Goal: Information Seeking & Learning: Learn about a topic

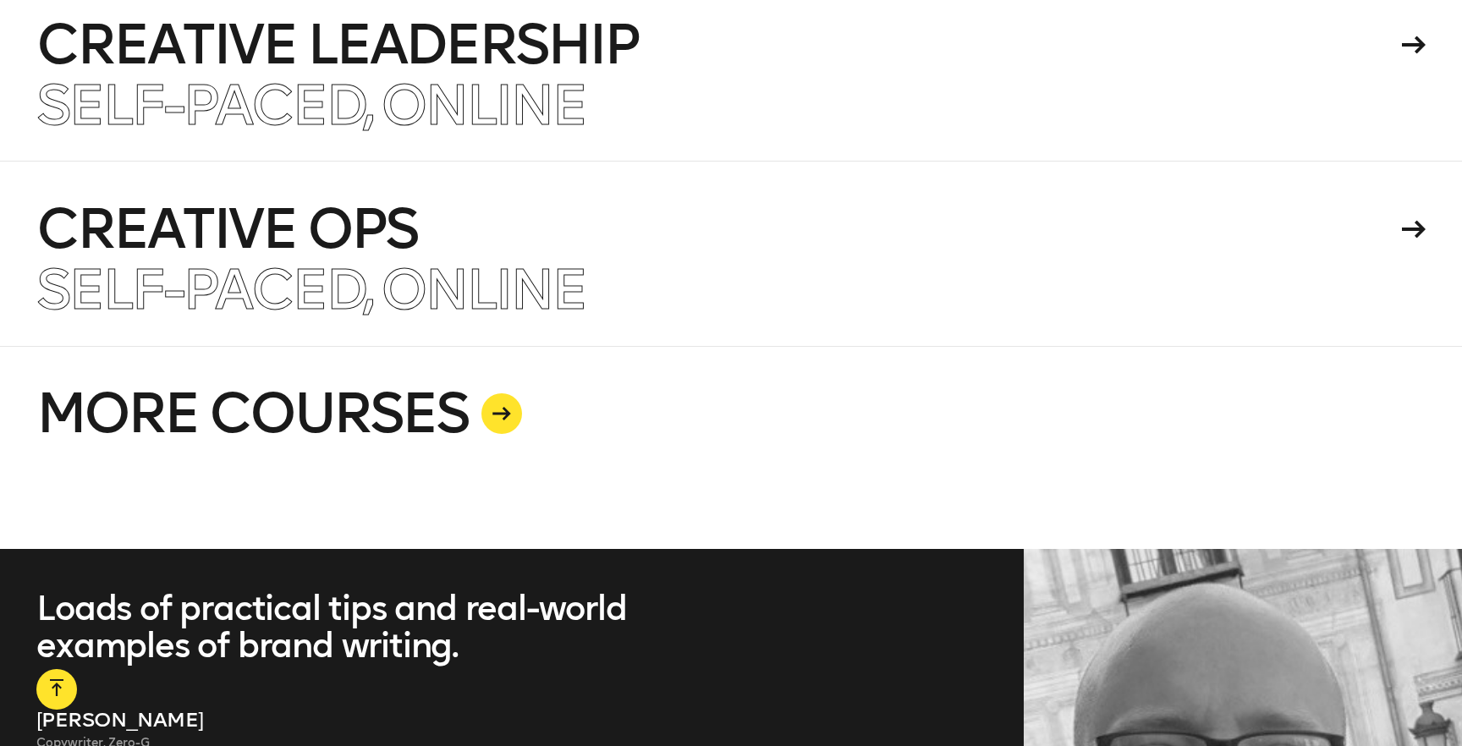
scroll to position [4305, 0]
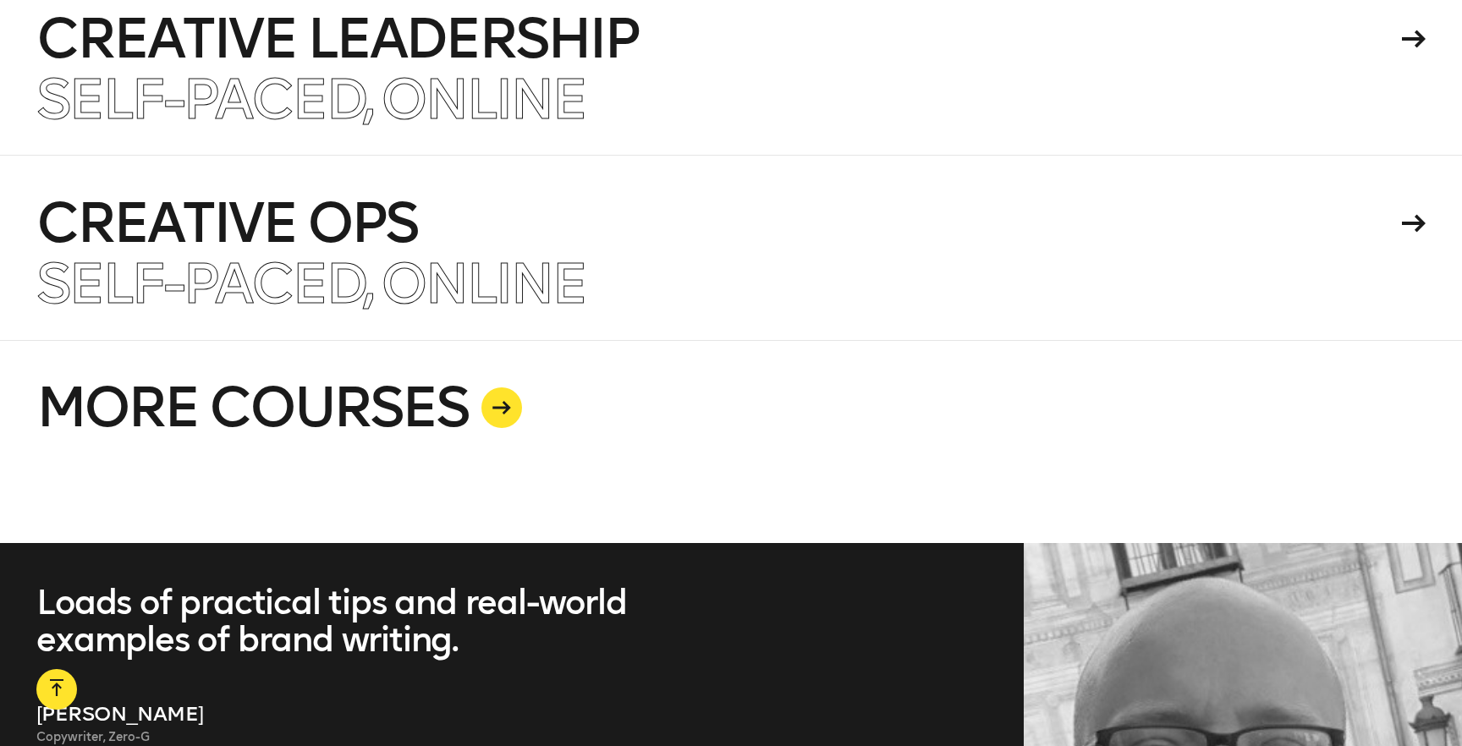
click at [497, 401] on icon at bounding box center [501, 408] width 19 height 14
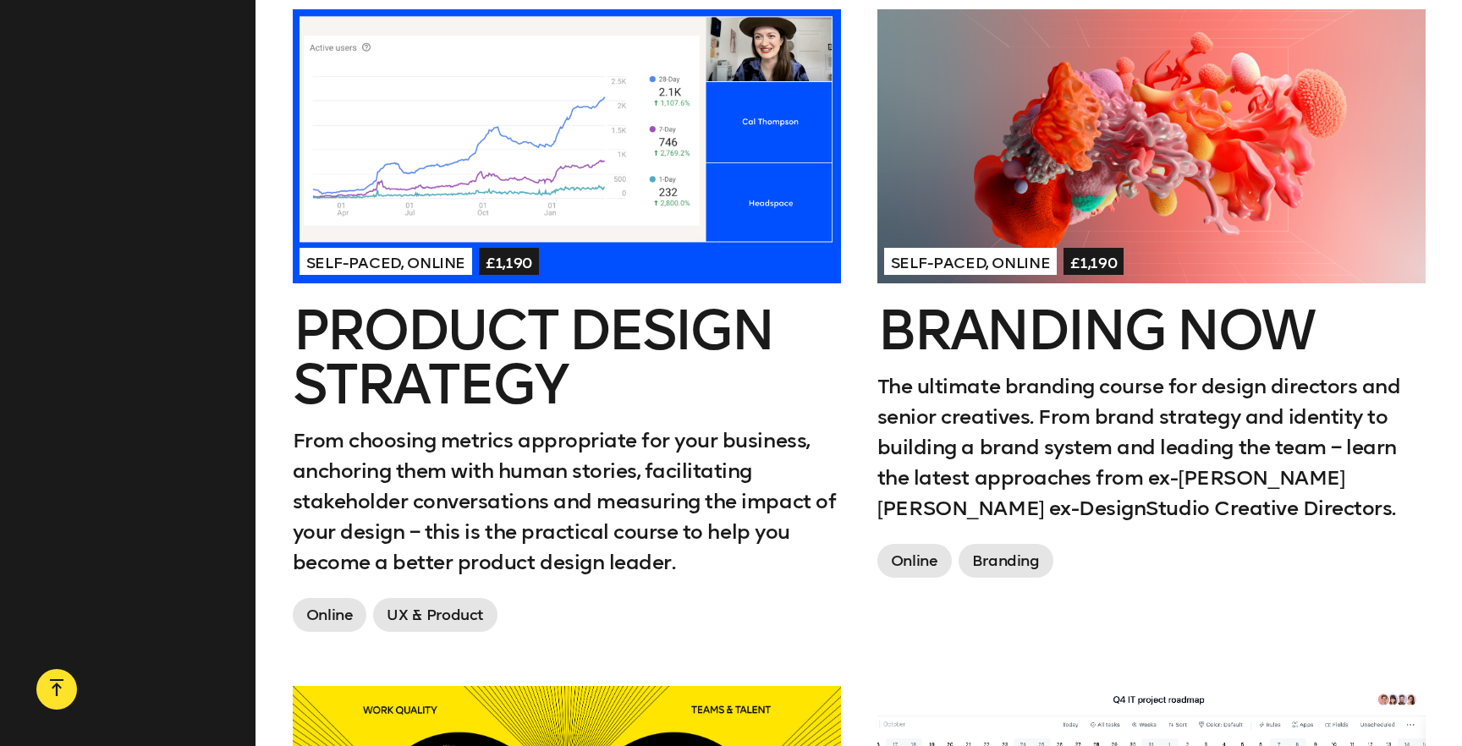
scroll to position [1323, 0]
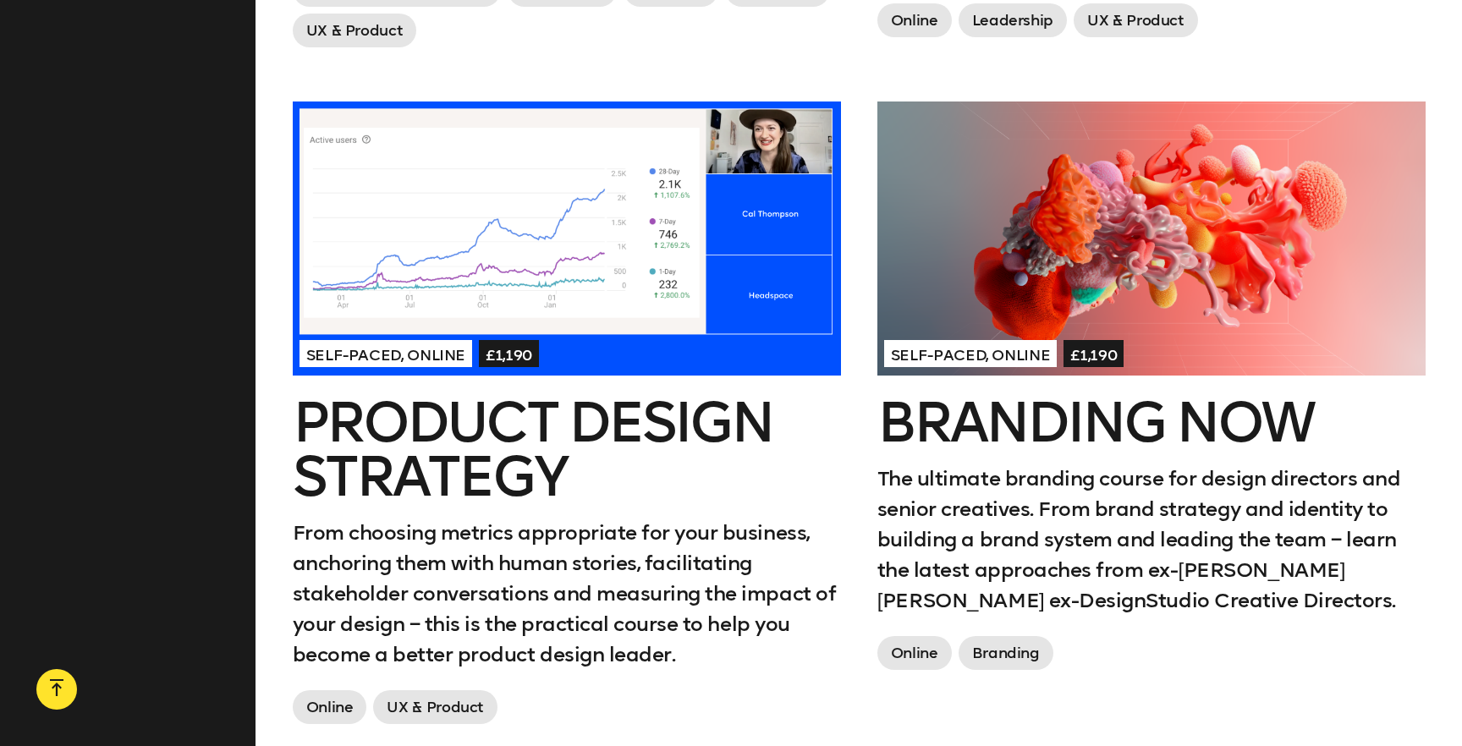
click at [1103, 406] on h2 "Branding Now" at bounding box center [1151, 423] width 548 height 54
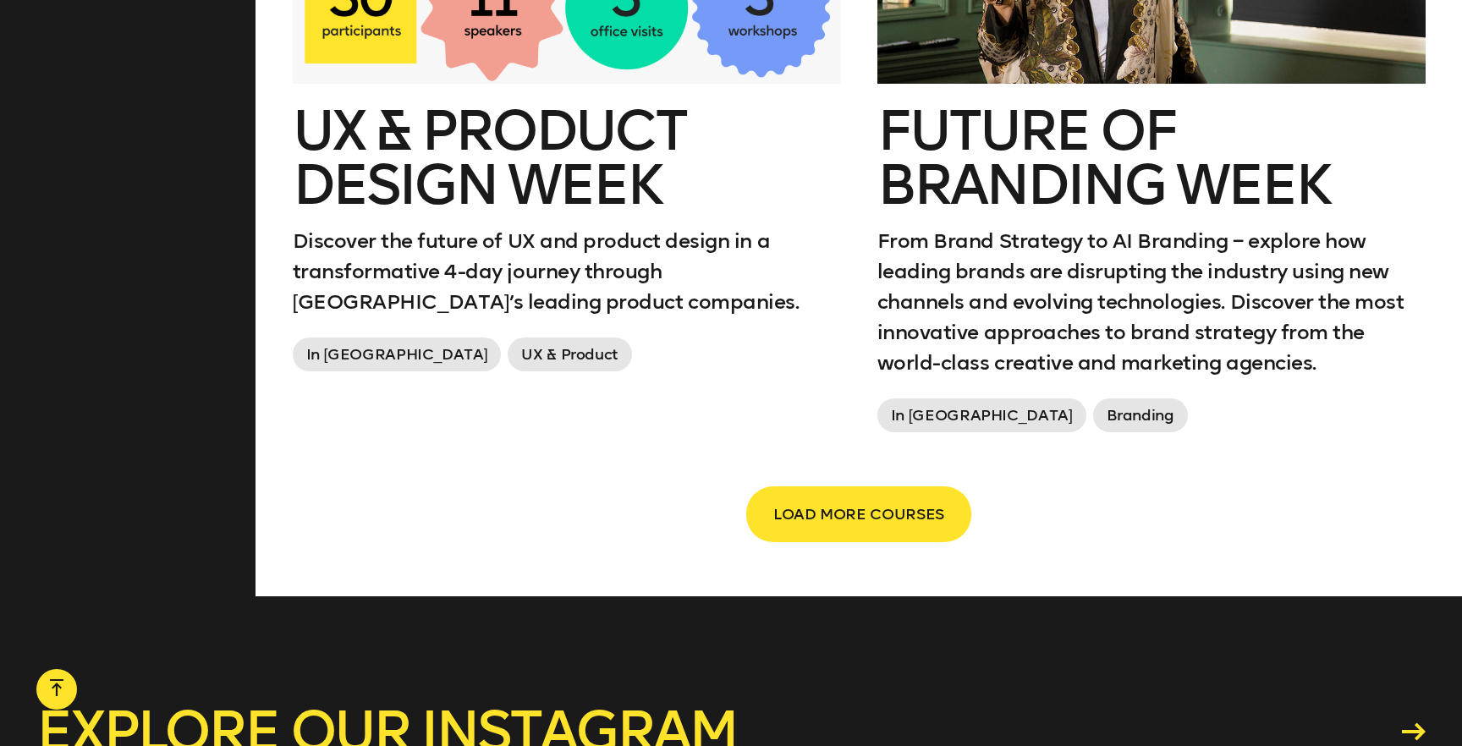
scroll to position [2970, 0]
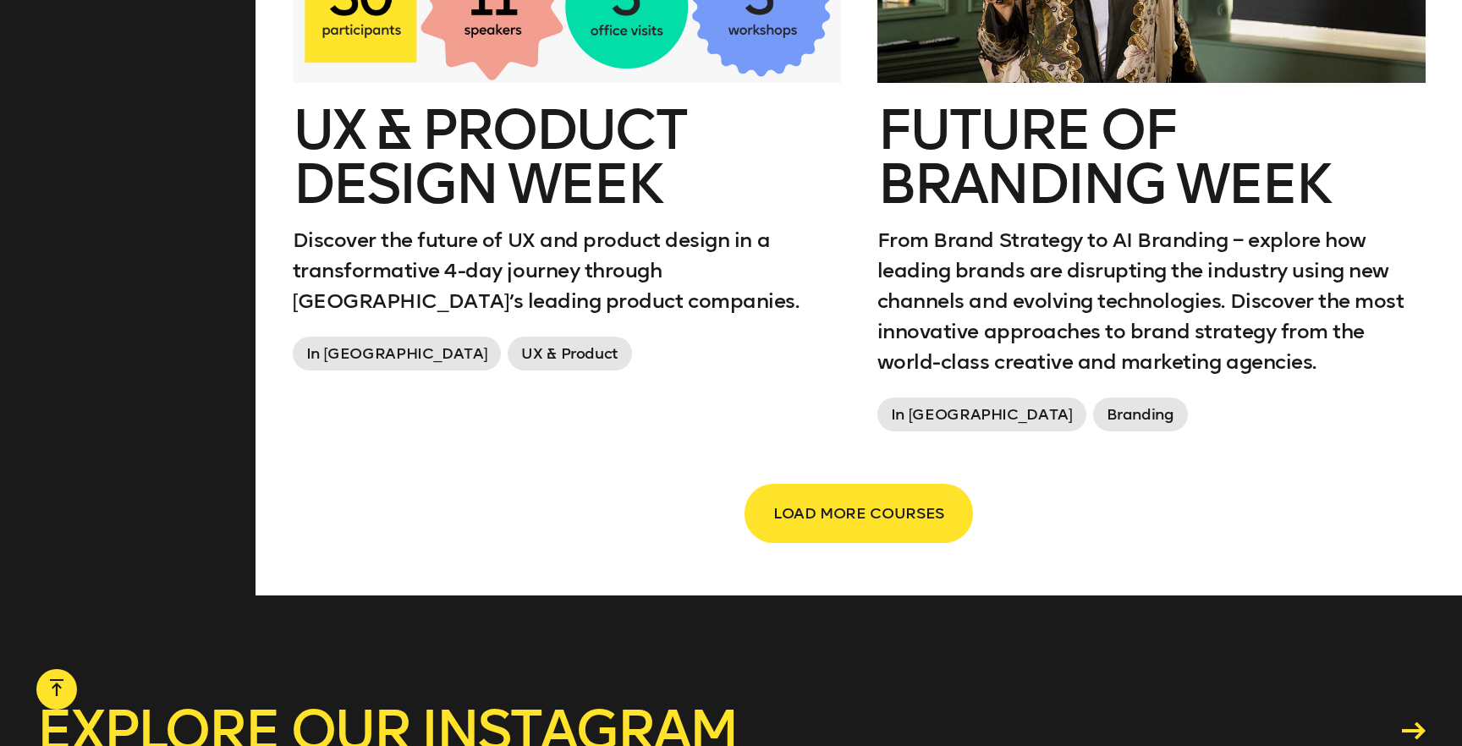
click at [929, 497] on span "LOAD MORE COURSES" at bounding box center [858, 513] width 171 height 32
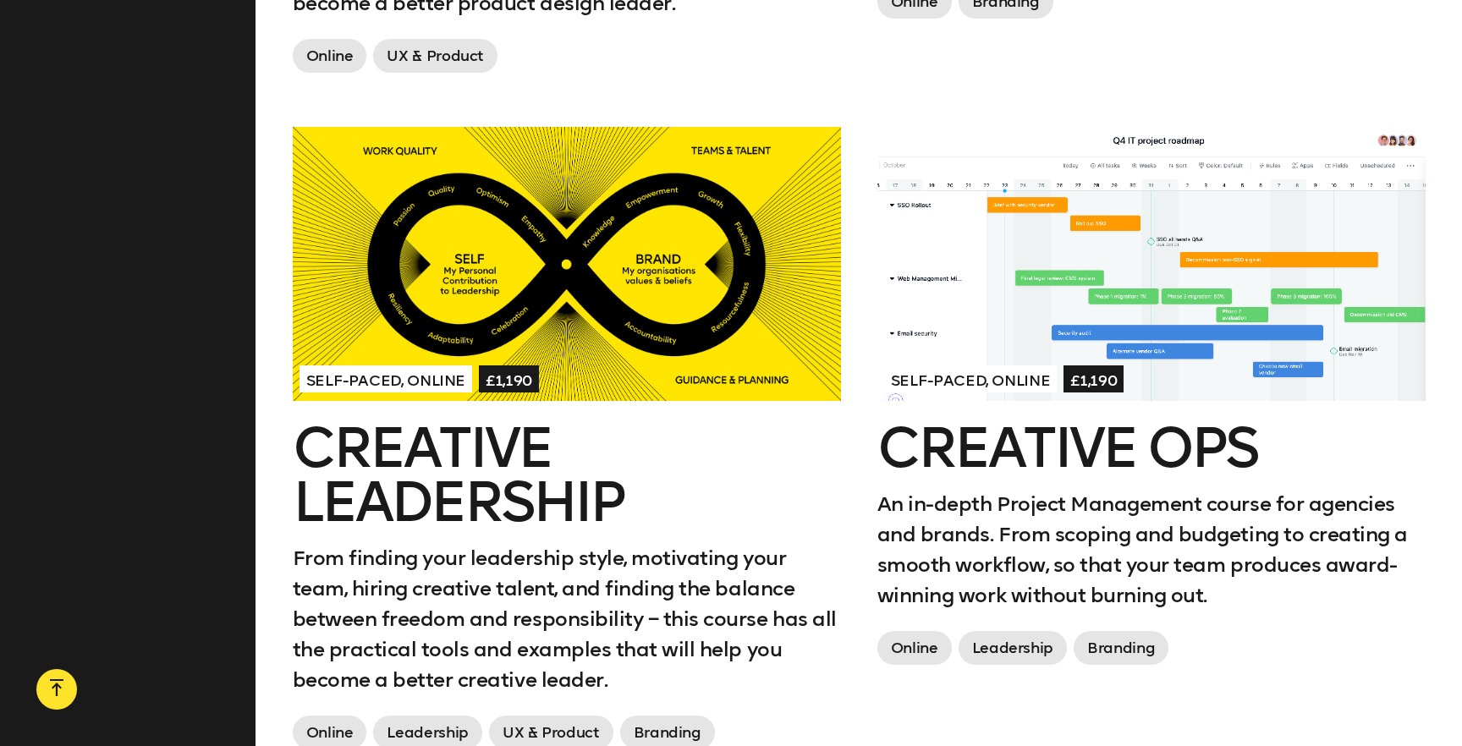
scroll to position [1980, 0]
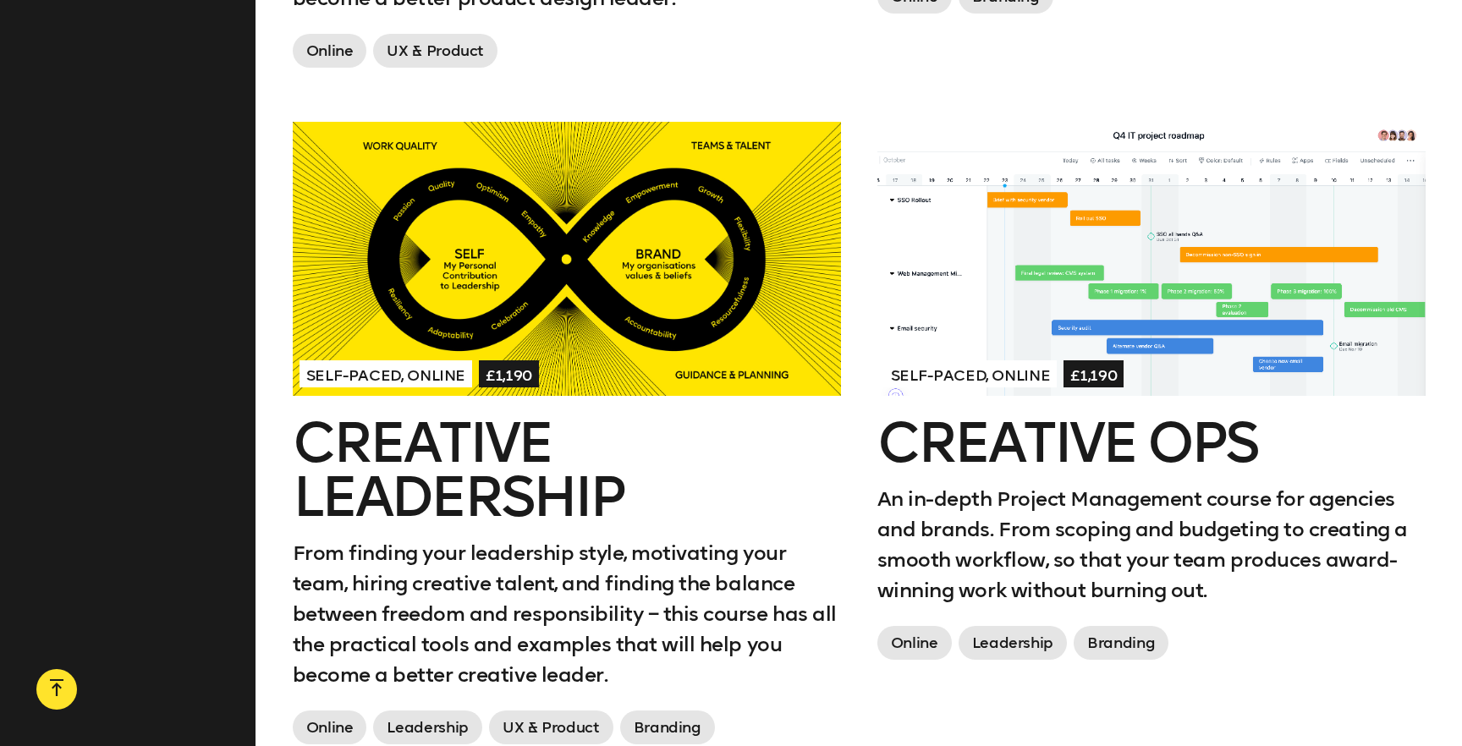
click at [1046, 431] on h2 "Creative Ops" at bounding box center [1151, 443] width 548 height 54
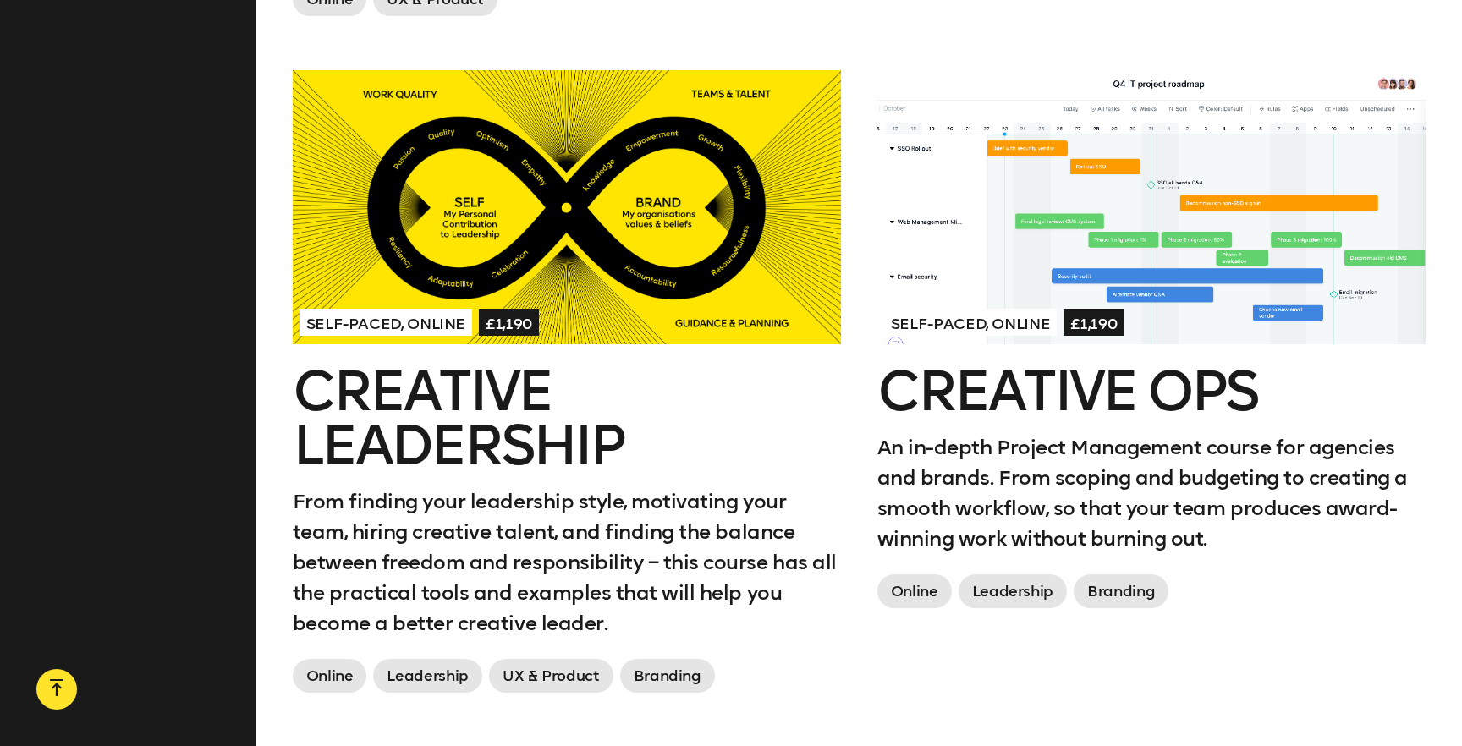
scroll to position [2033, 0]
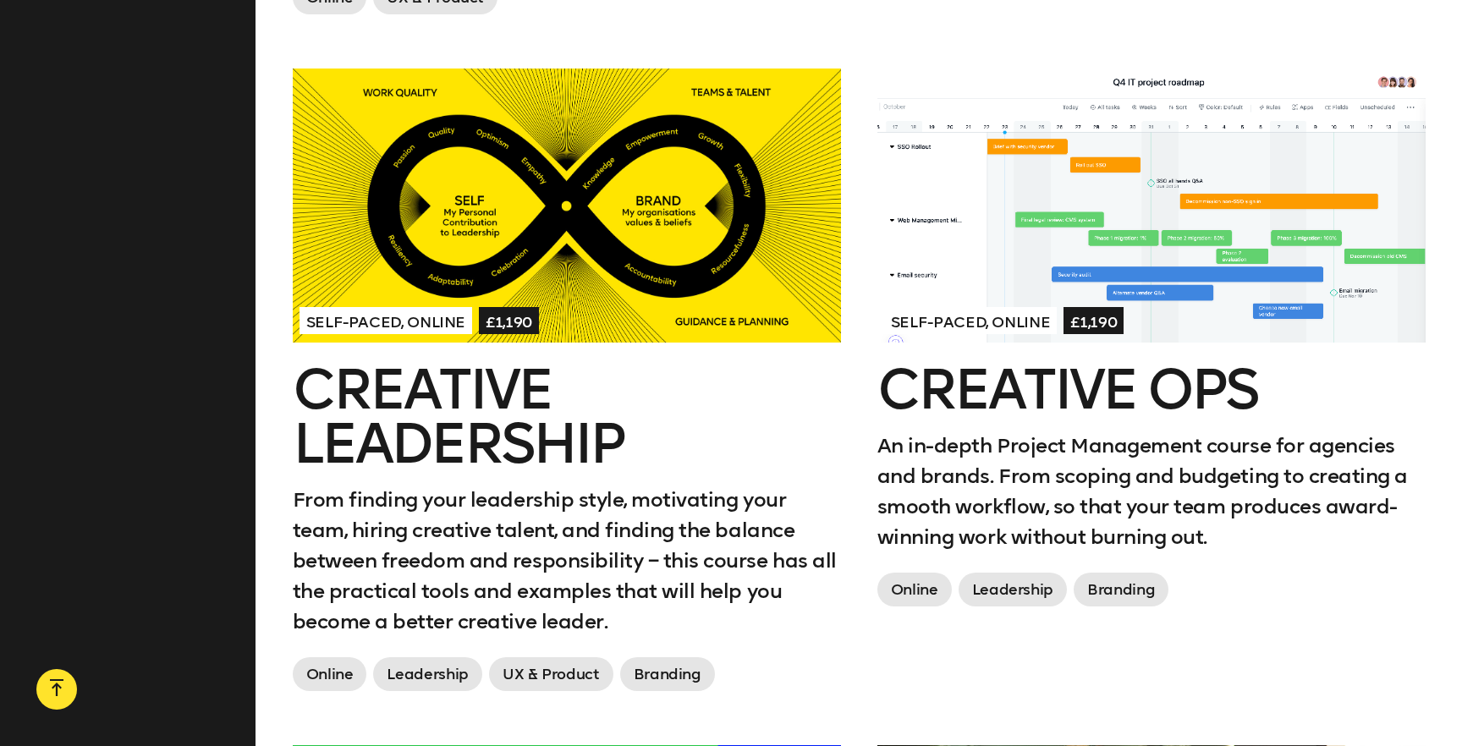
click at [622, 352] on link "Self-paced, Online £1,190 Creative Leadership From finding your leadership styl…" at bounding box center [567, 383] width 548 height 629
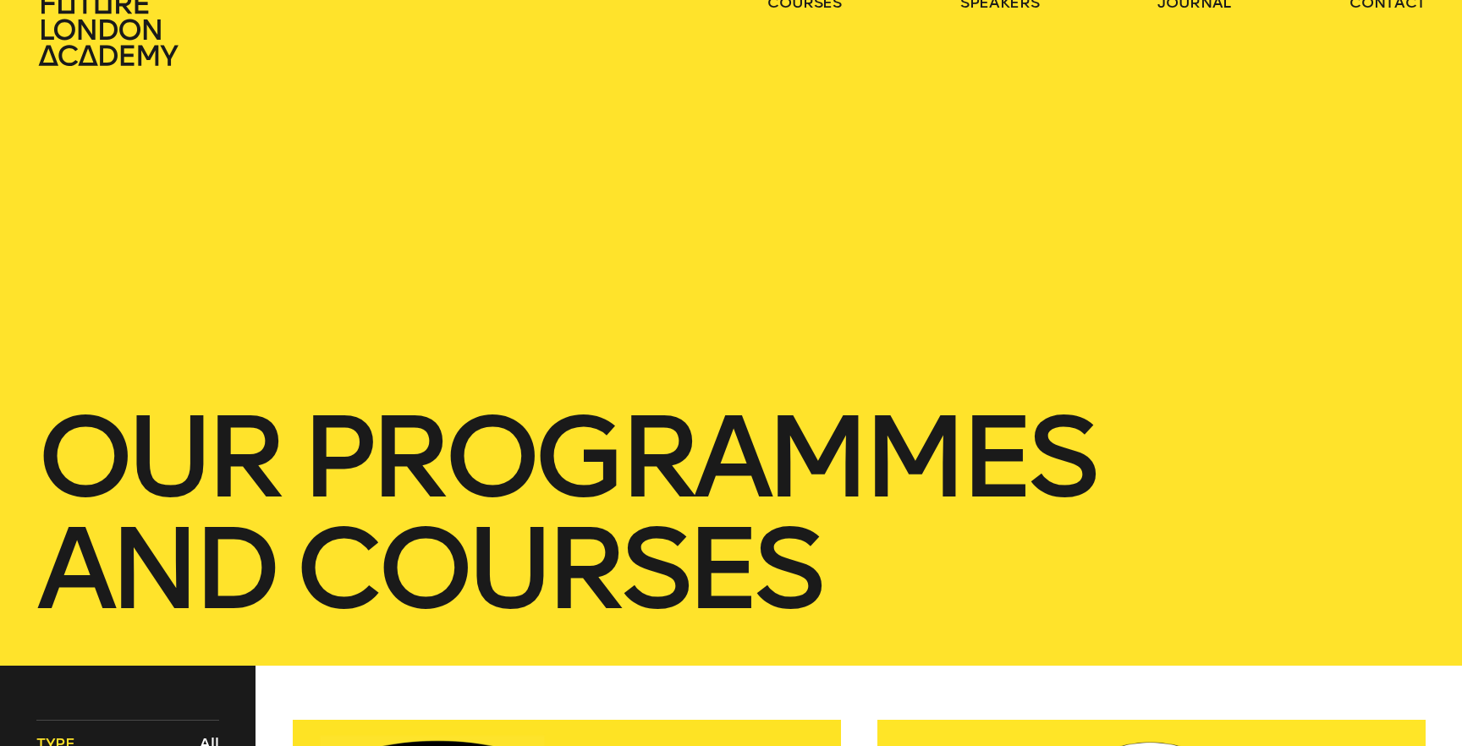
scroll to position [0, 0]
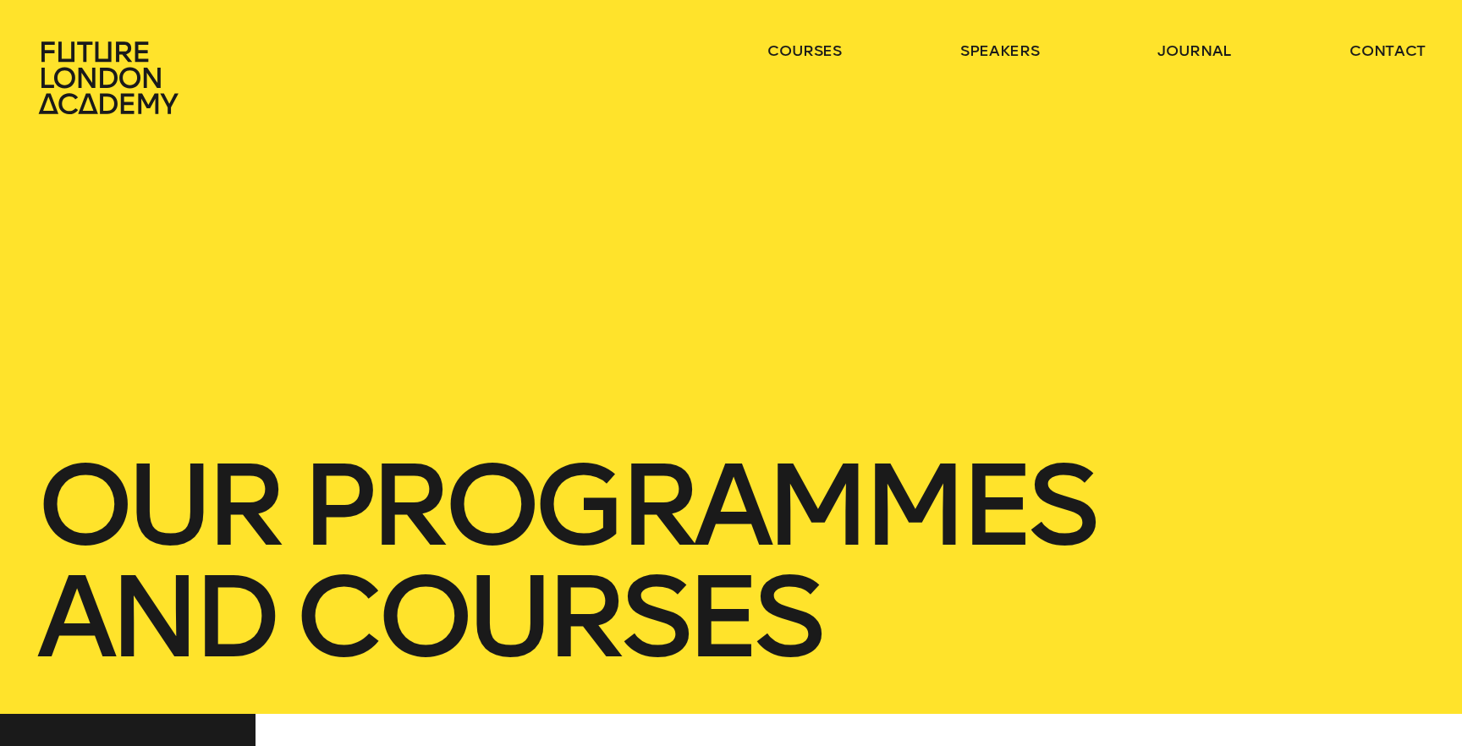
click at [138, 89] on icon at bounding box center [110, 78] width 149 height 74
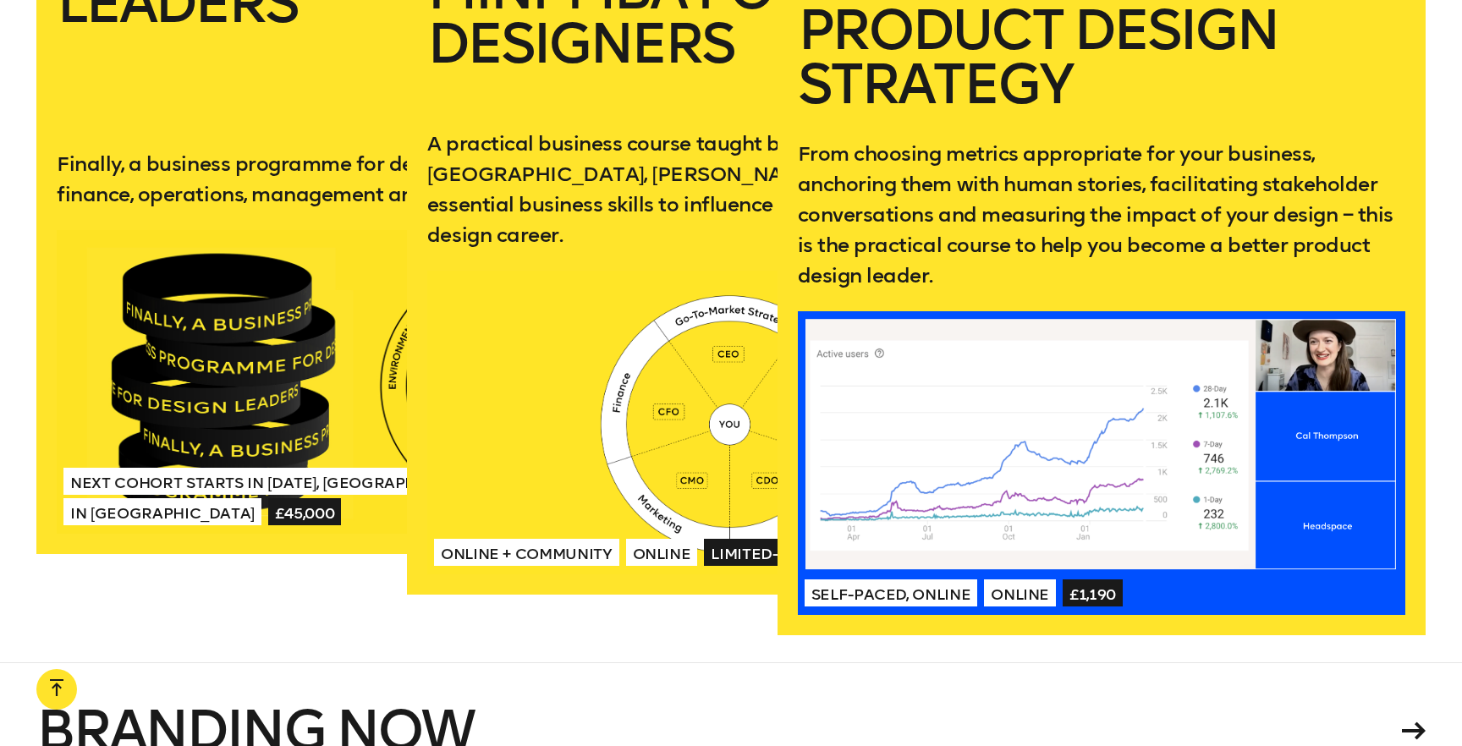
scroll to position [3041, 0]
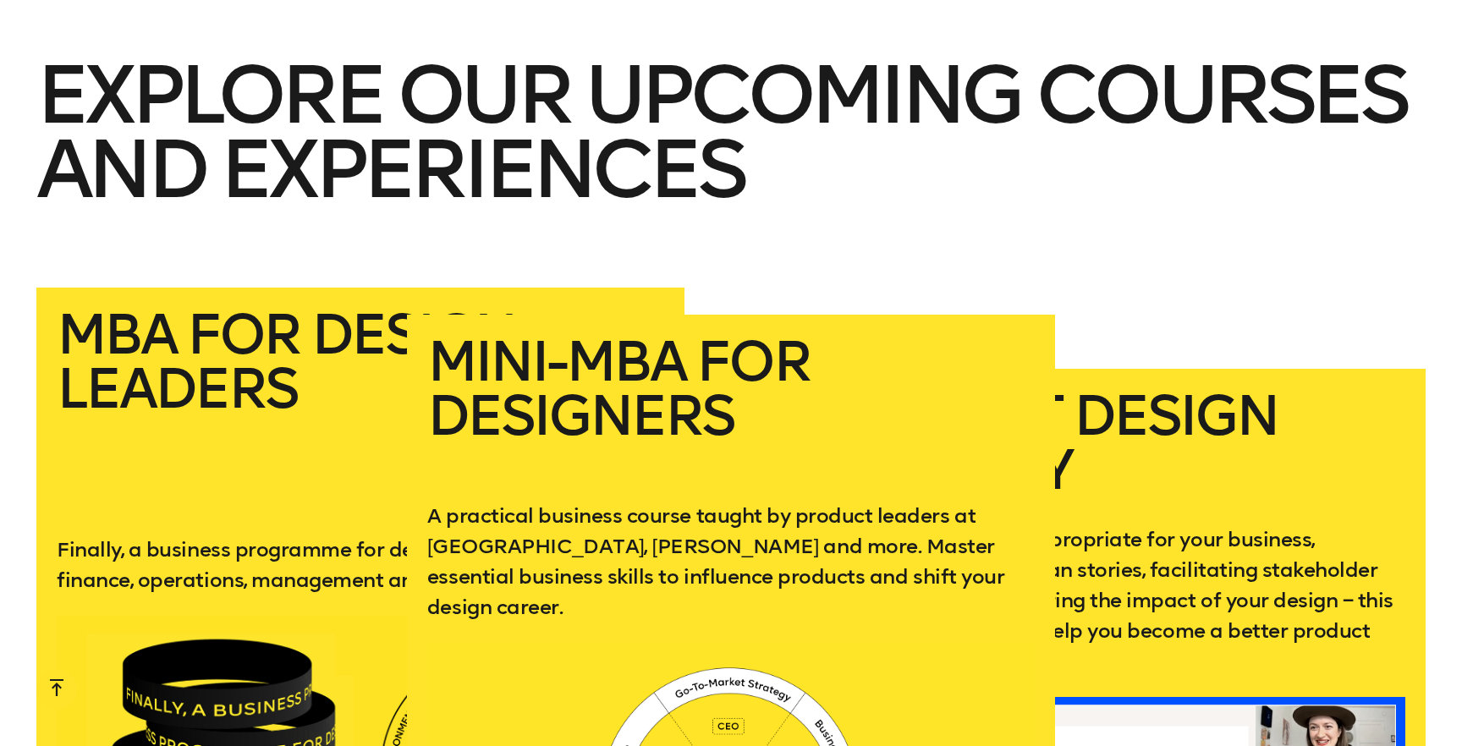
click at [658, 409] on h2 "Mini-MBA for Designers" at bounding box center [730, 404] width 607 height 139
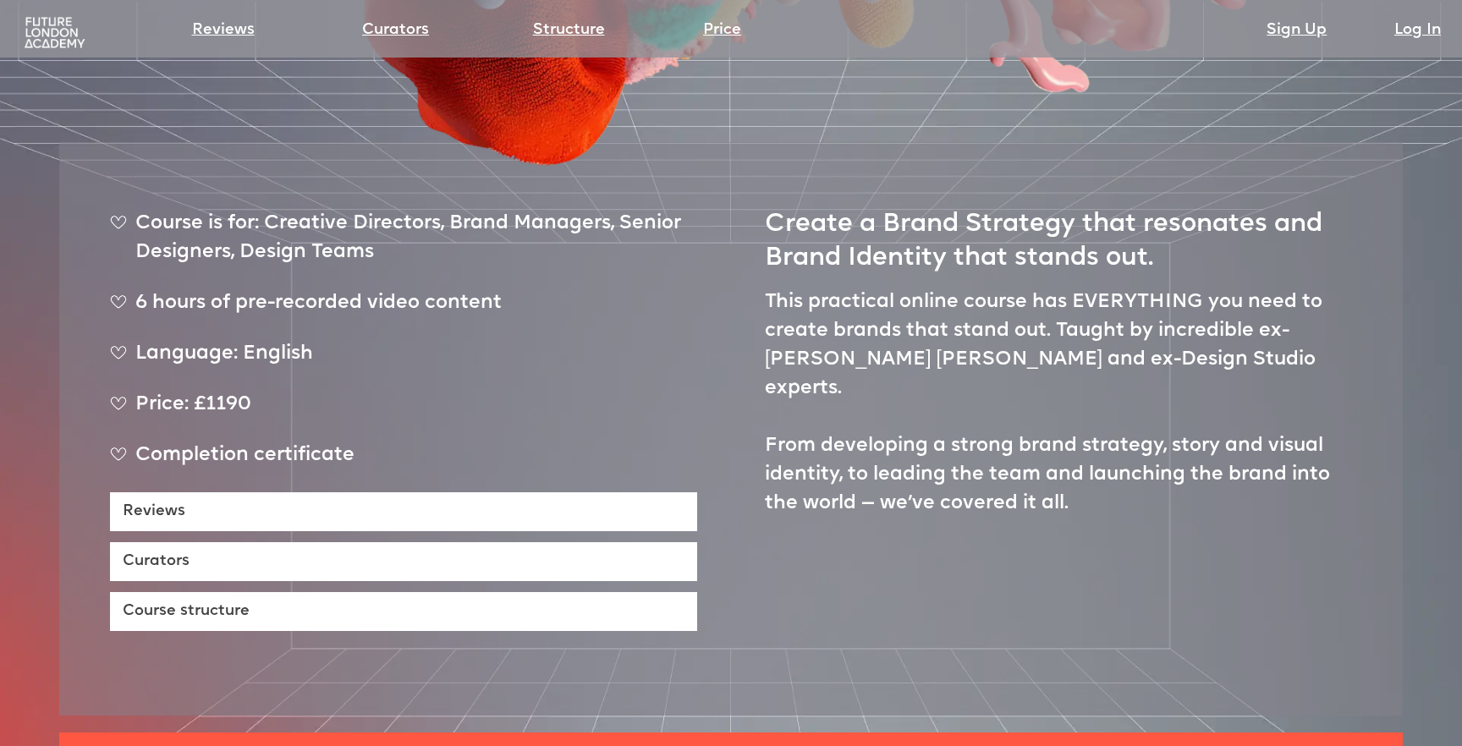
scroll to position [755, 0]
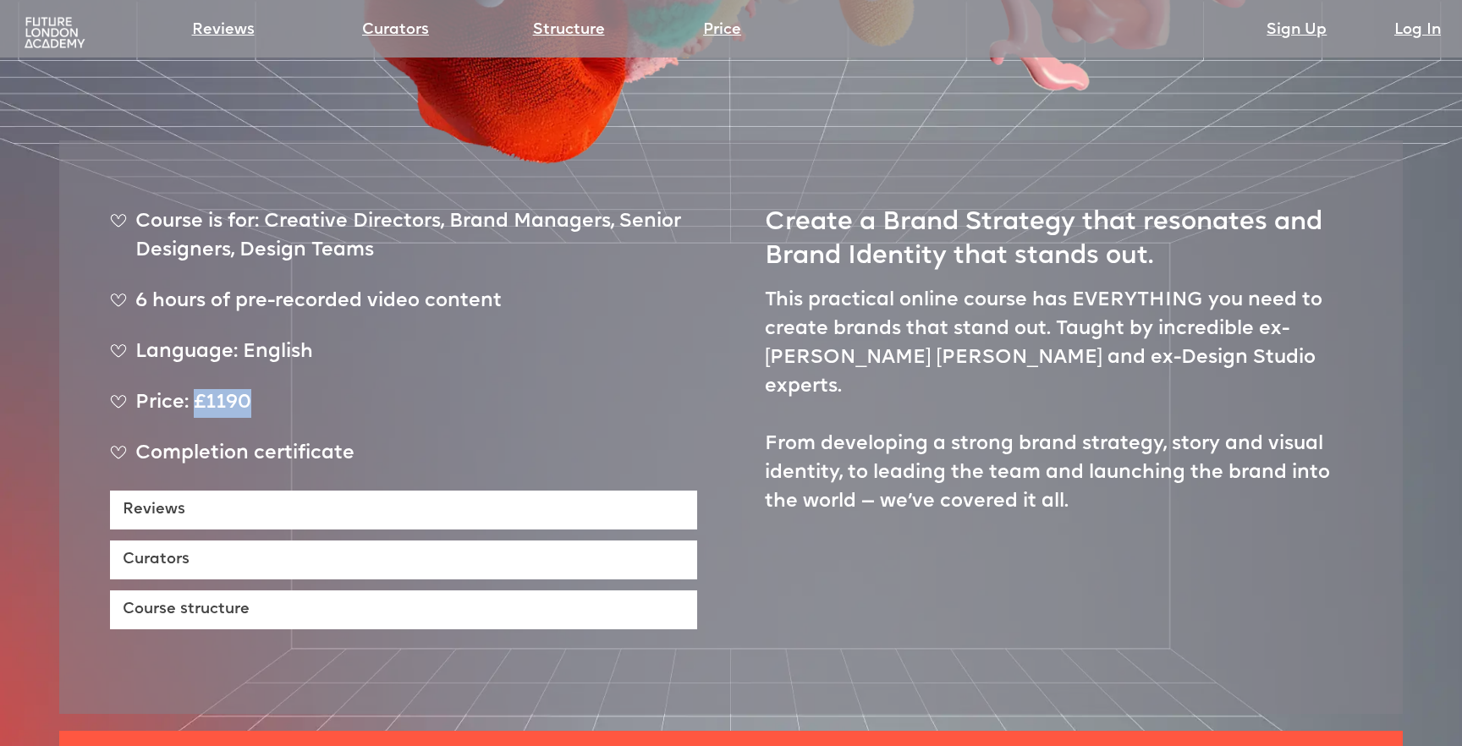
drag, startPoint x: 197, startPoint y: 339, endPoint x: 272, endPoint y: 349, distance: 76.0
click at [272, 389] on div "Price: £1190" at bounding box center [403, 410] width 587 height 42
copy div "£1190"
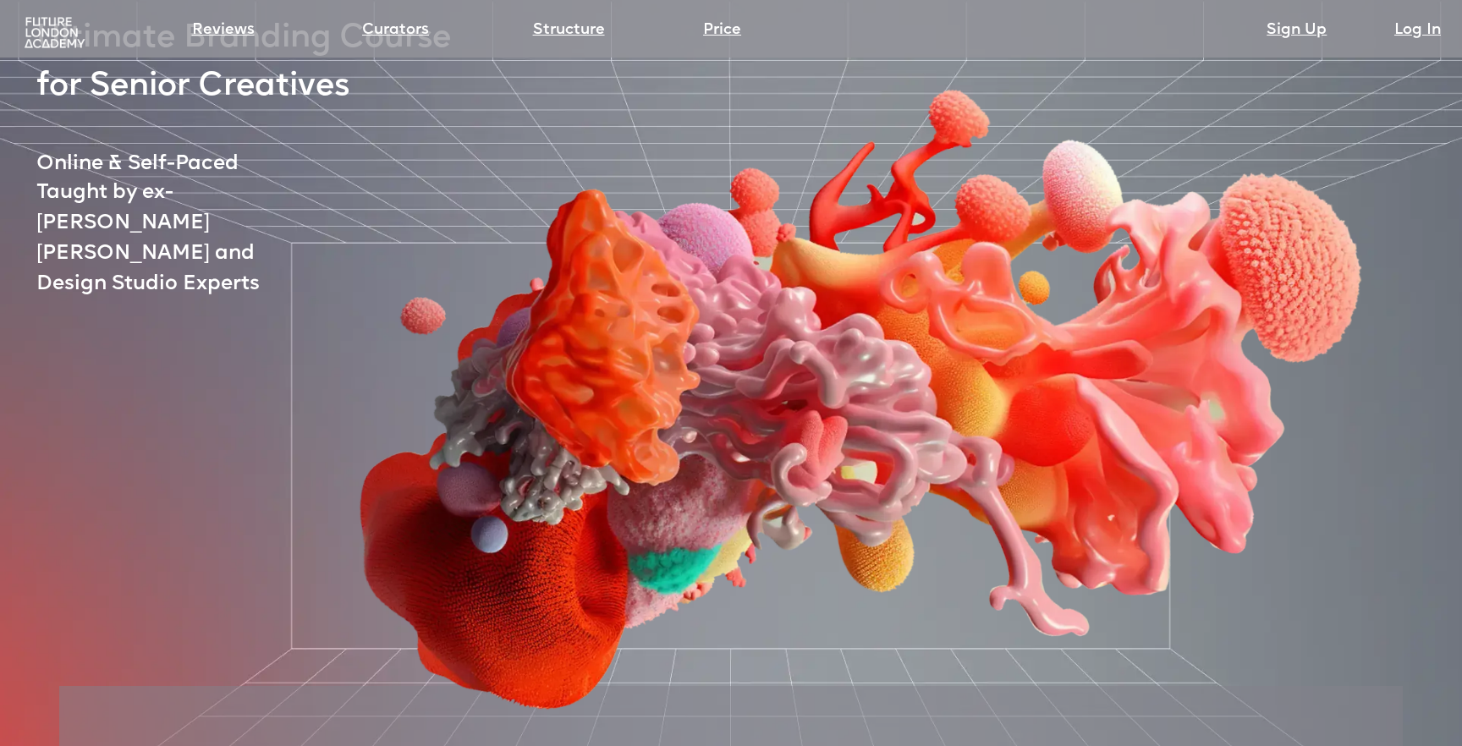
scroll to position [0, 0]
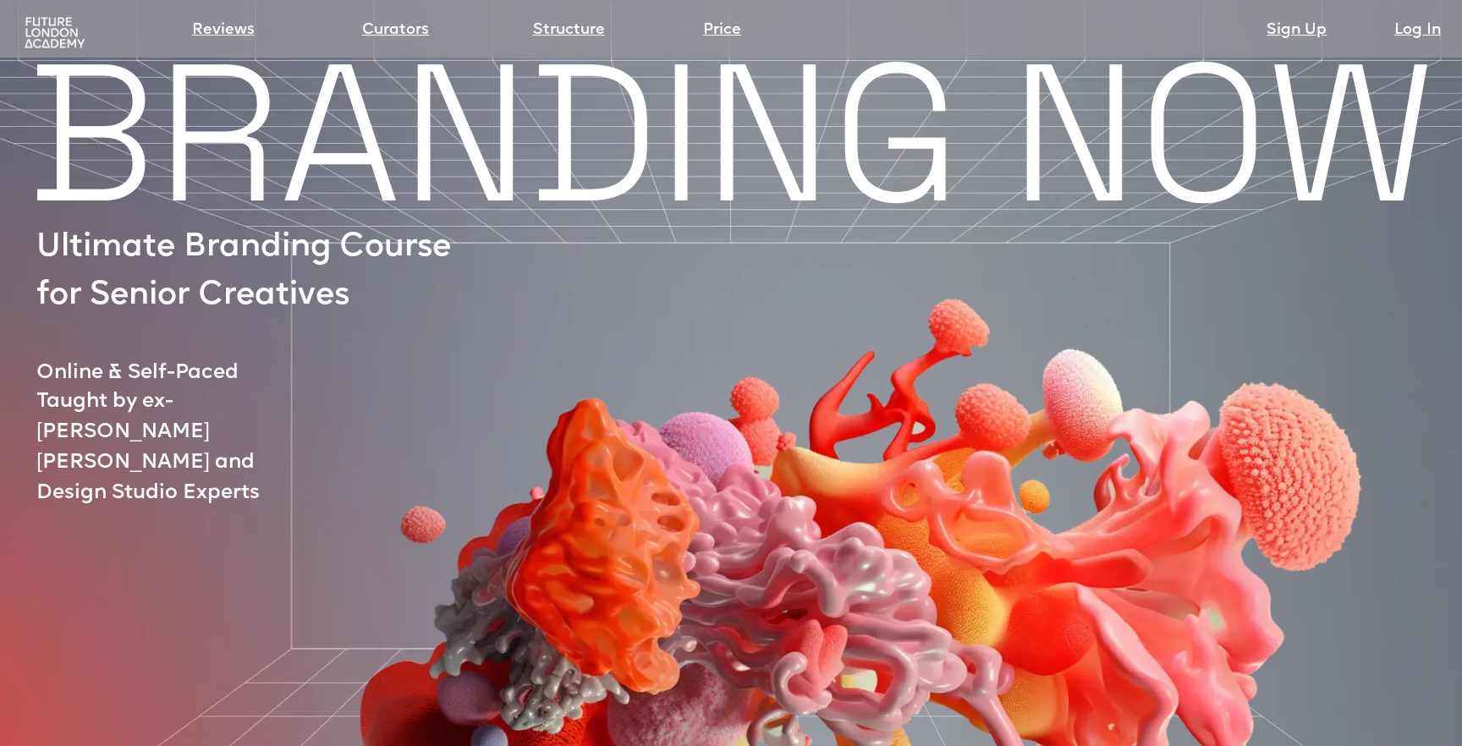
click at [59, 28] on img at bounding box center [54, 33] width 67 height 34
click at [40, 36] on img at bounding box center [54, 33] width 67 height 34
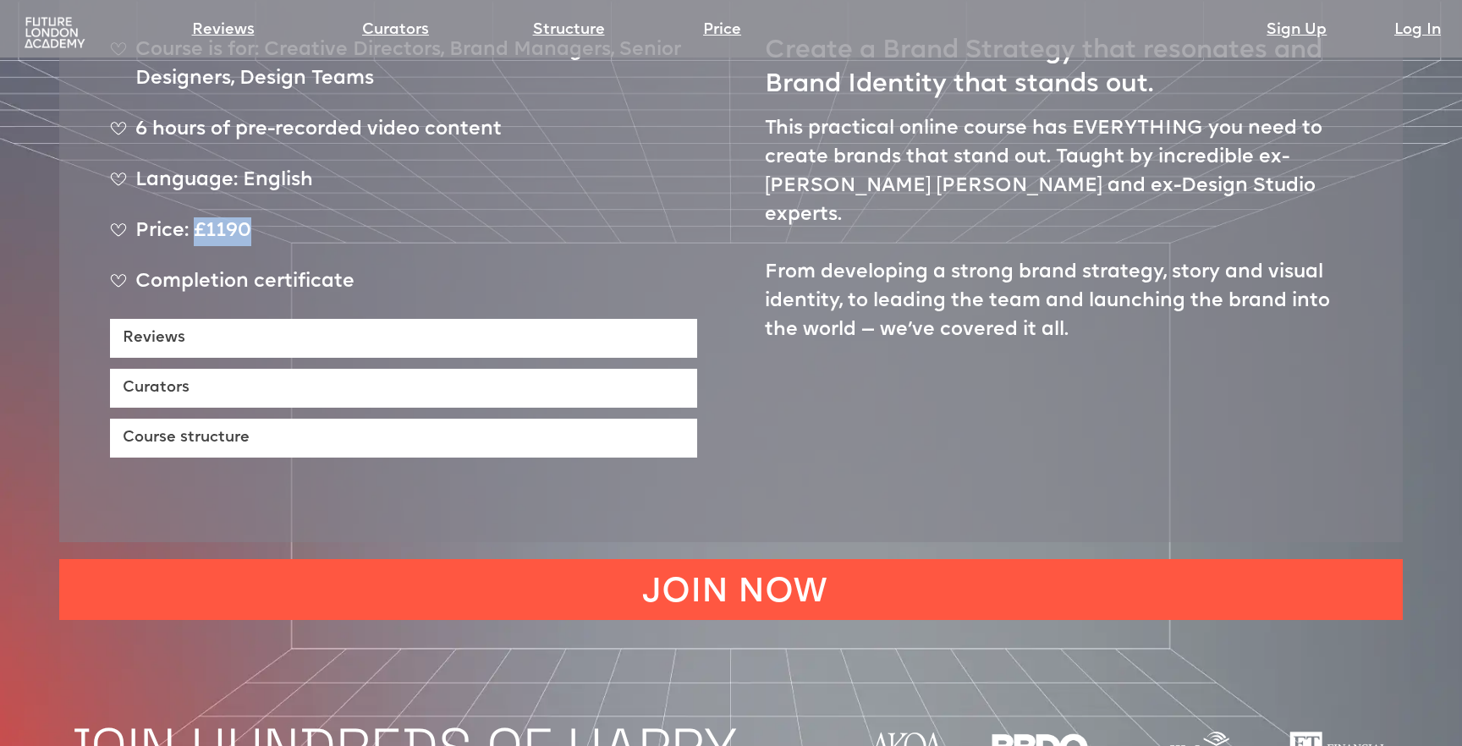
scroll to position [937, 0]
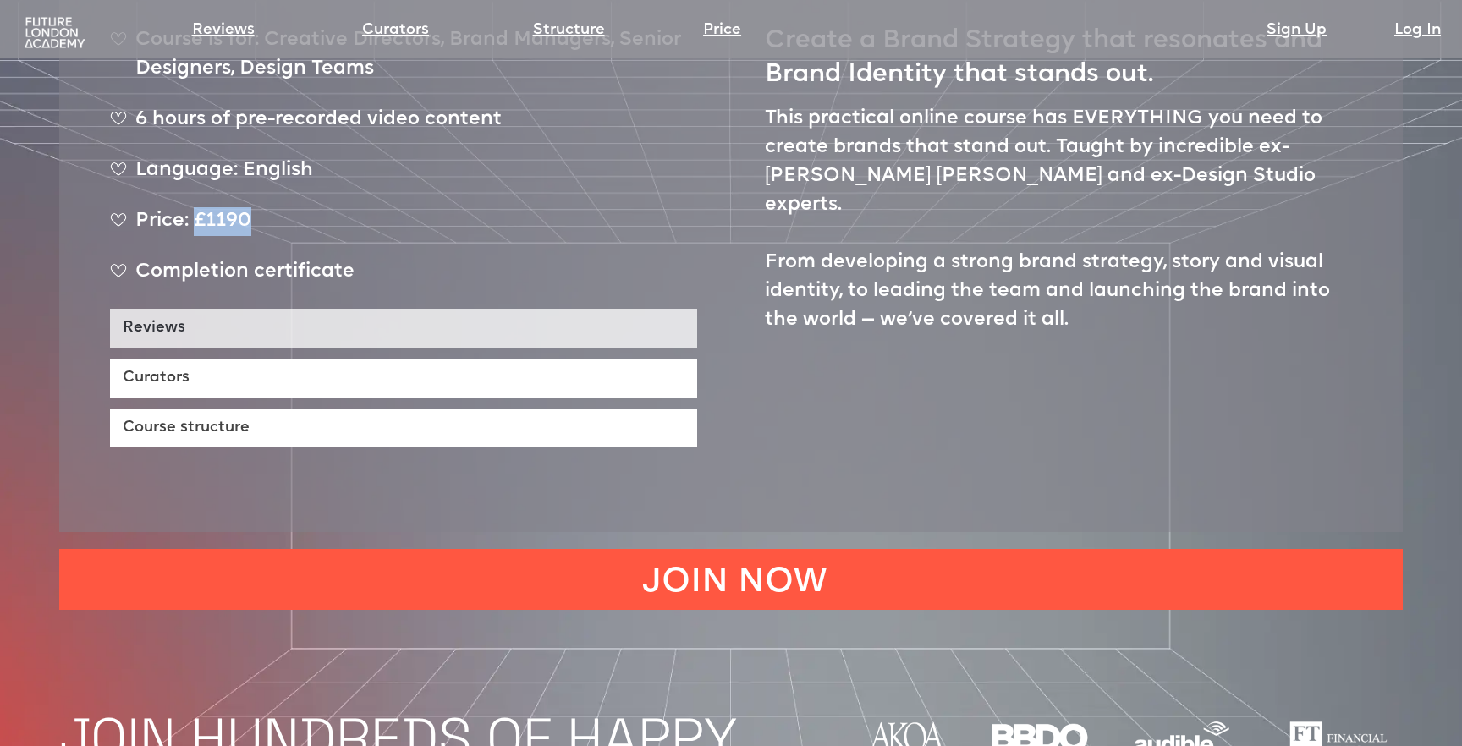
click at [247, 309] on link "Reviews" at bounding box center [403, 328] width 587 height 39
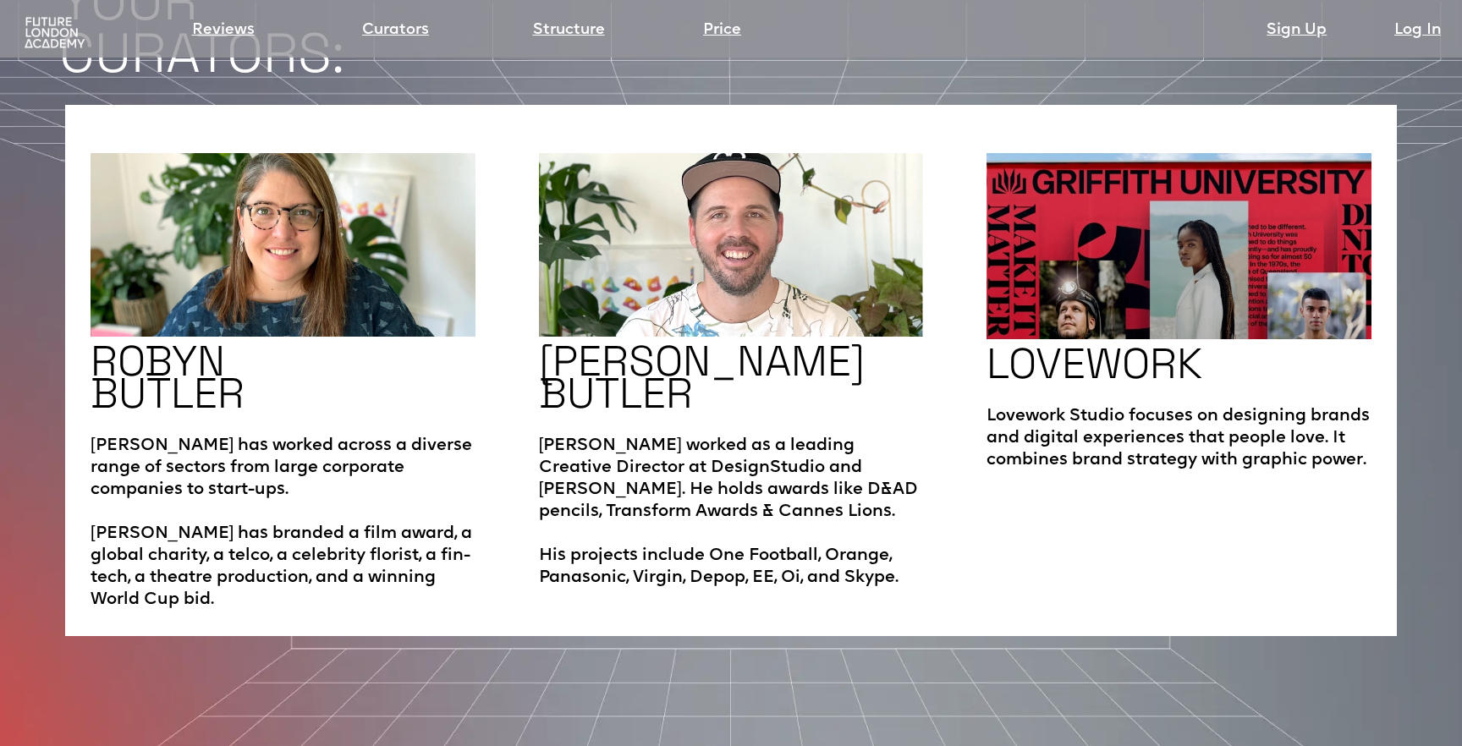
scroll to position [2918, 0]
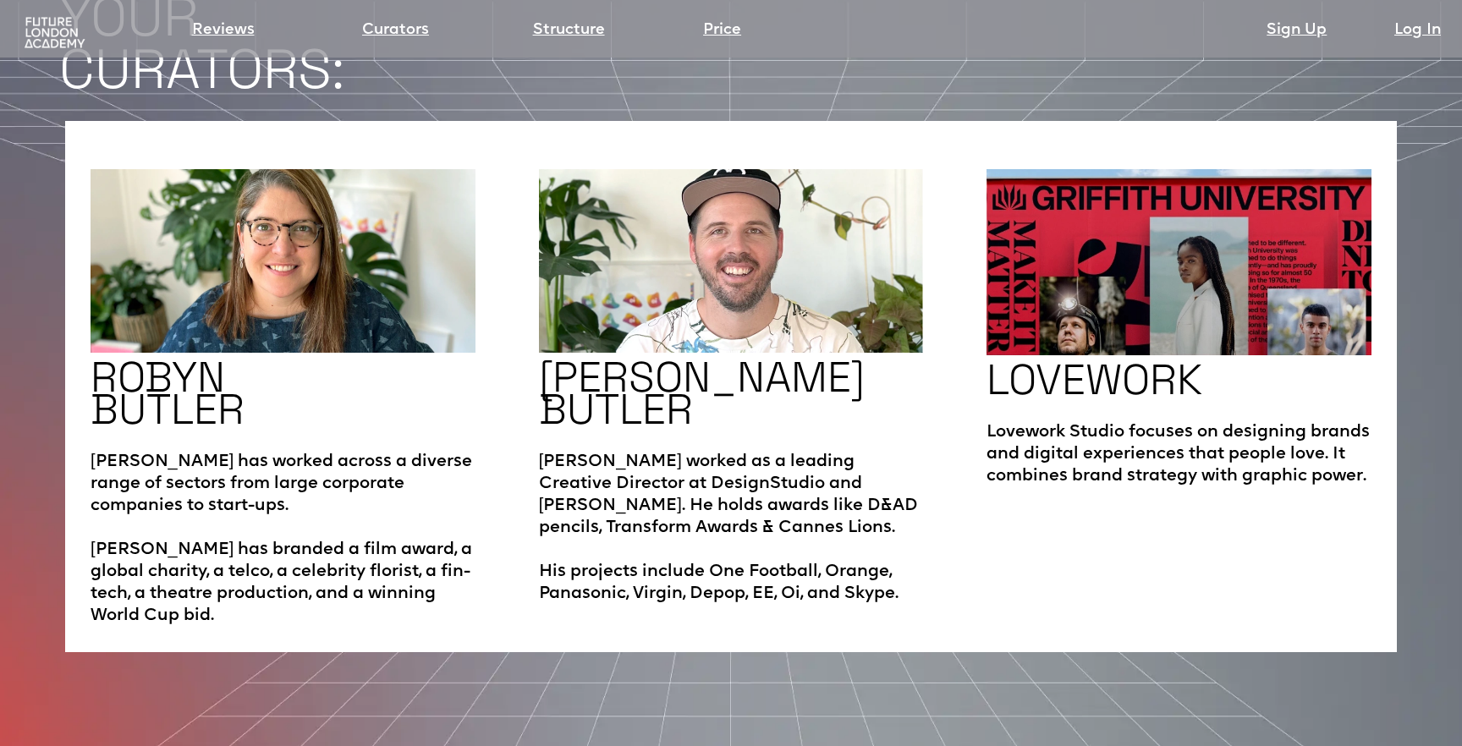
click at [736, 229] on img at bounding box center [731, 261] width 385 height 184
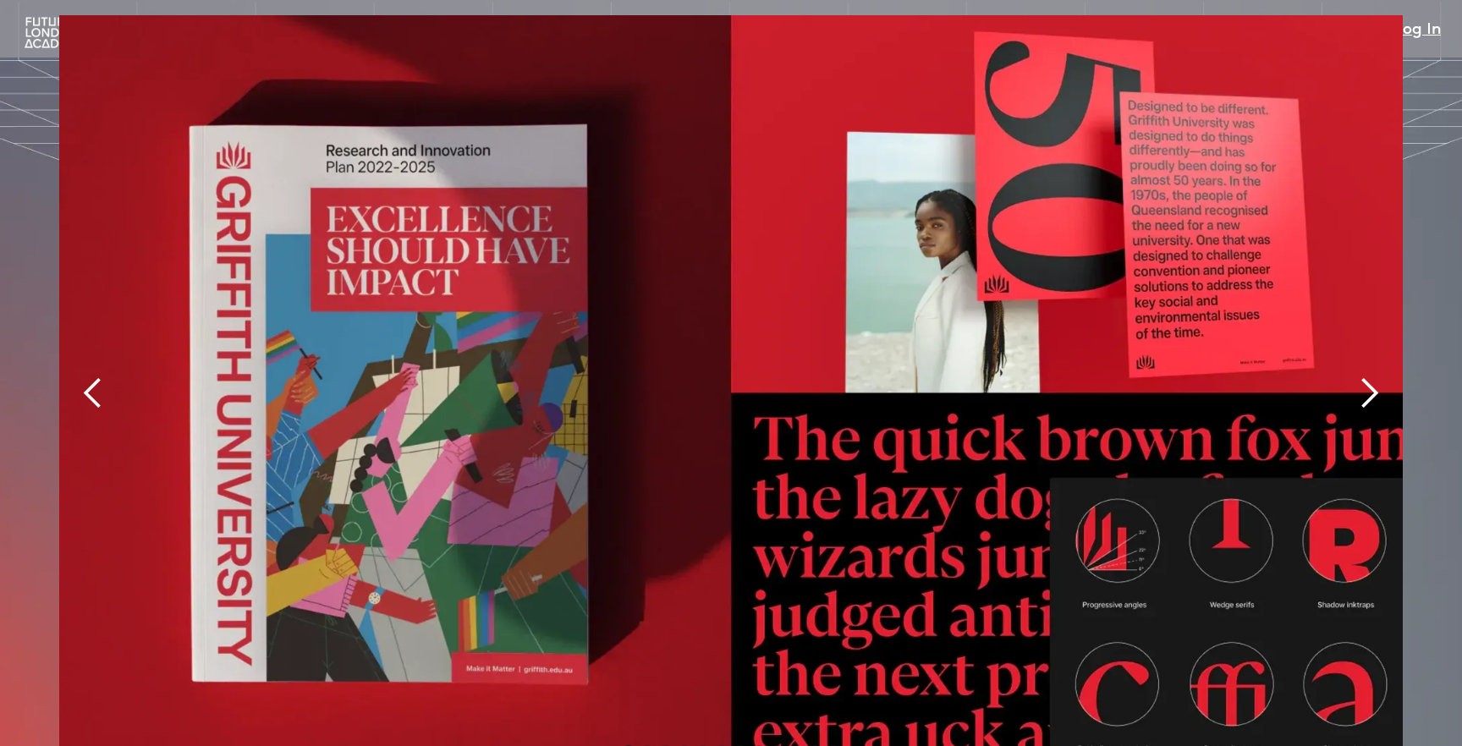
scroll to position [3769, 0]
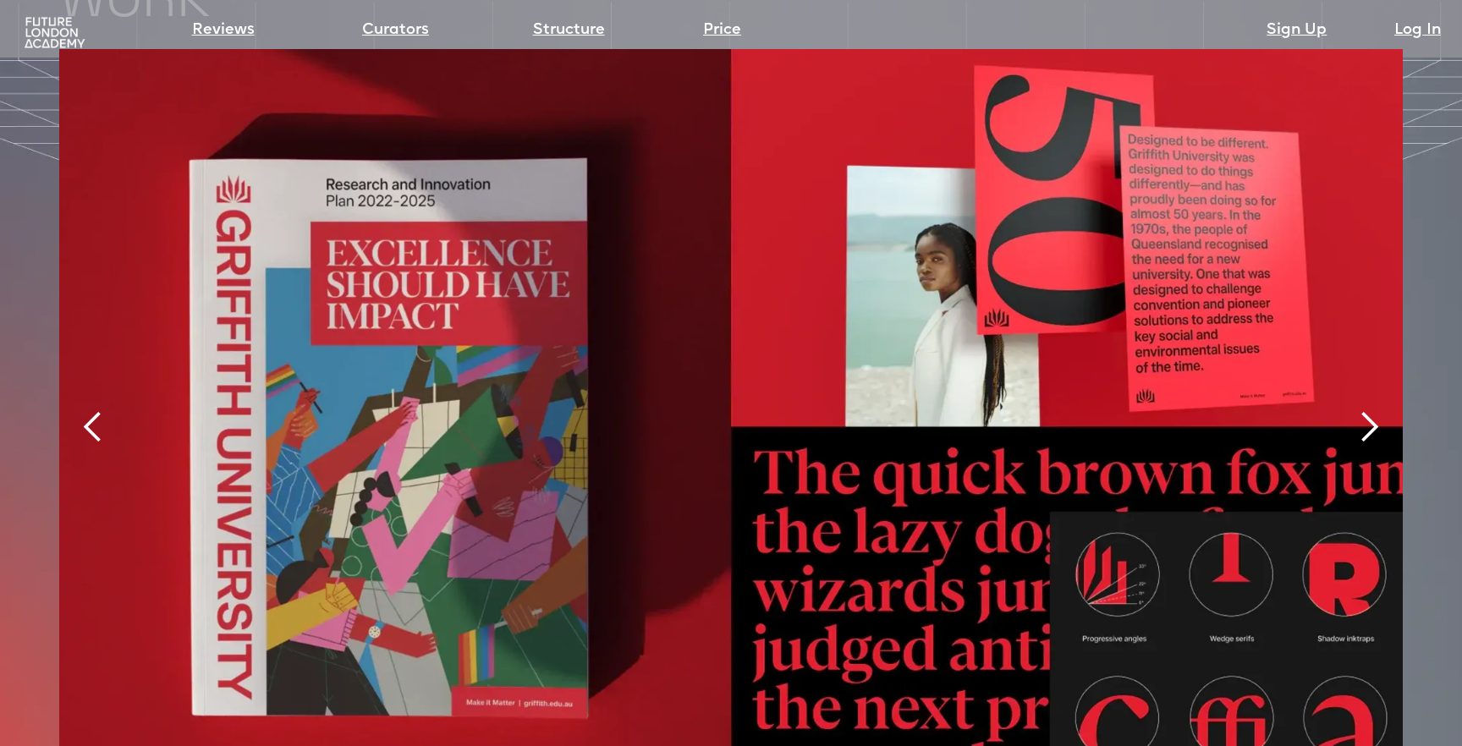
click at [1365, 410] on div "next slide" at bounding box center [1369, 427] width 34 height 34
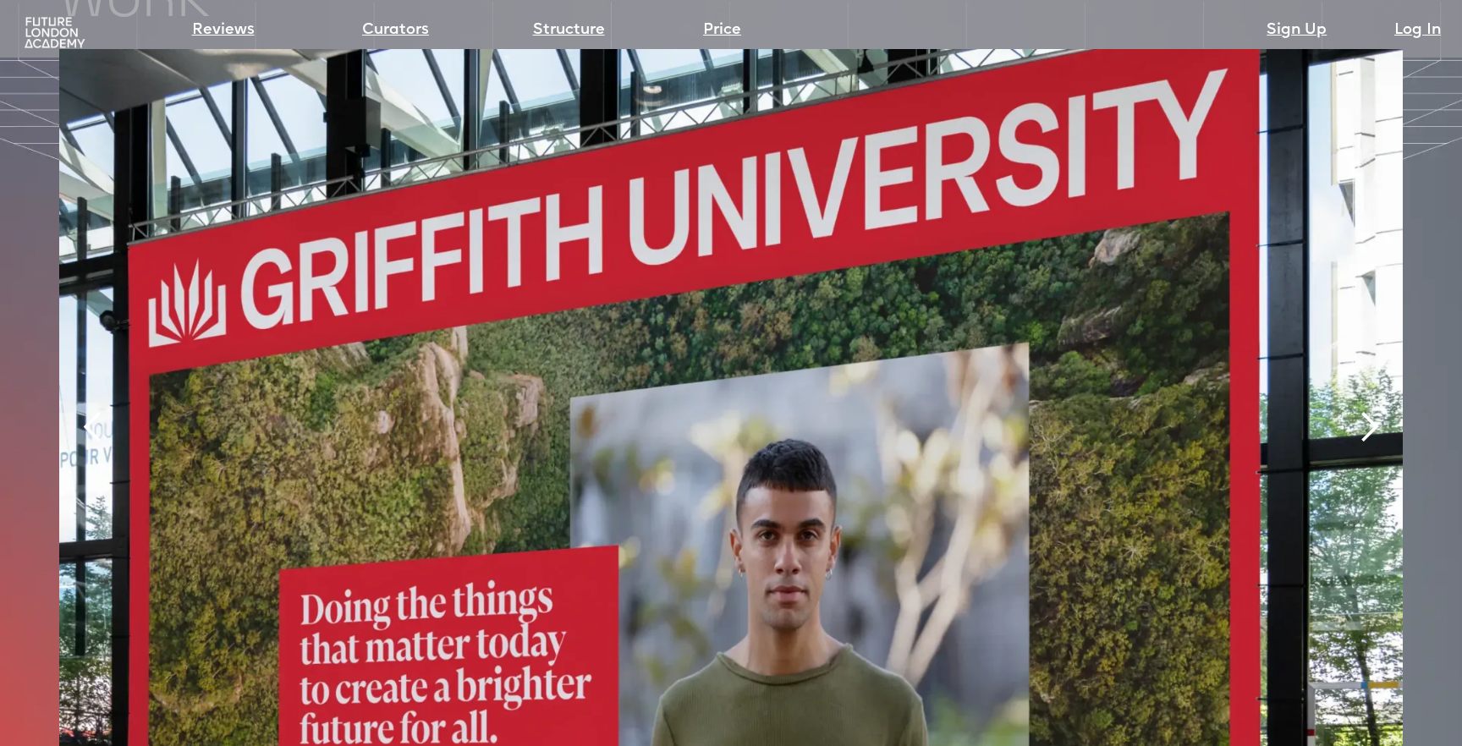
click at [1365, 410] on div "next slide" at bounding box center [1369, 427] width 34 height 34
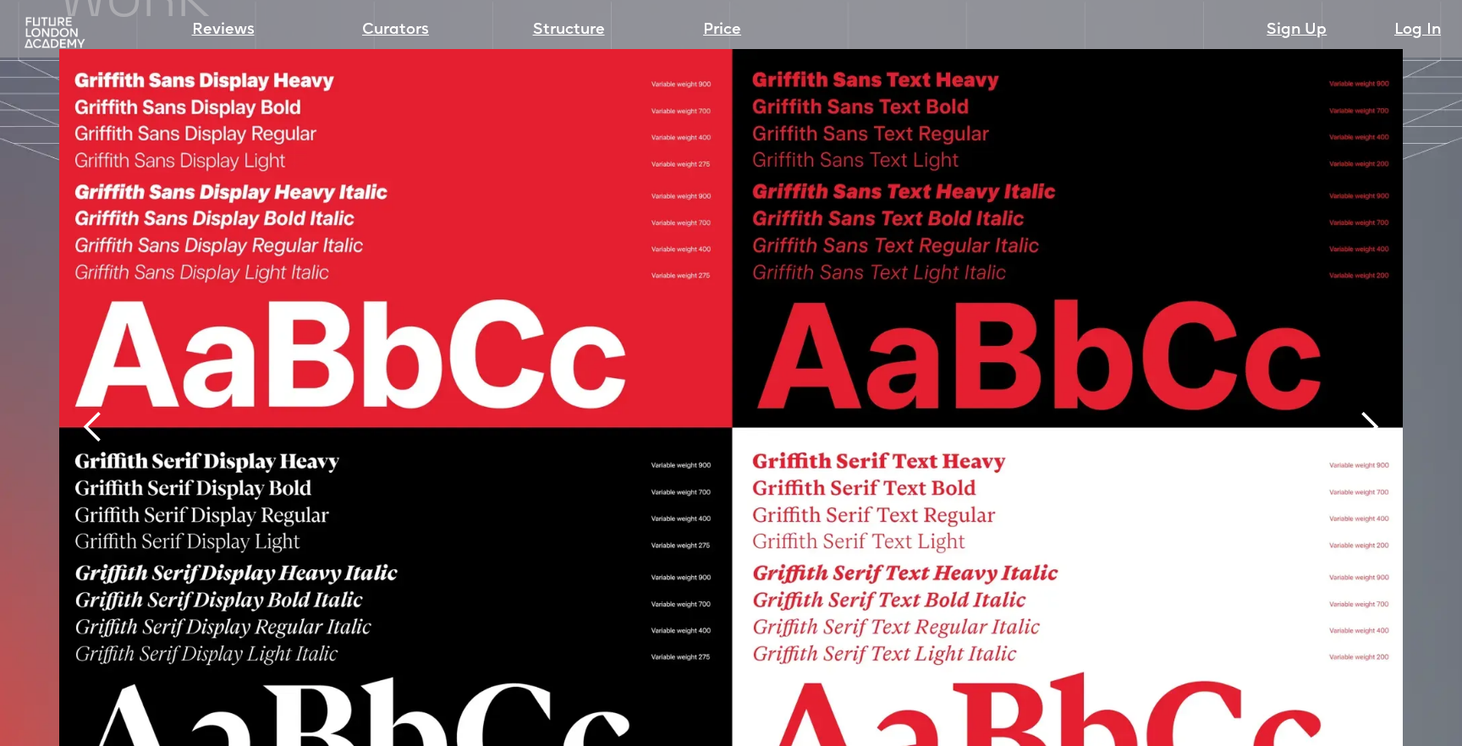
click at [1365, 410] on div "next slide" at bounding box center [1369, 427] width 34 height 34
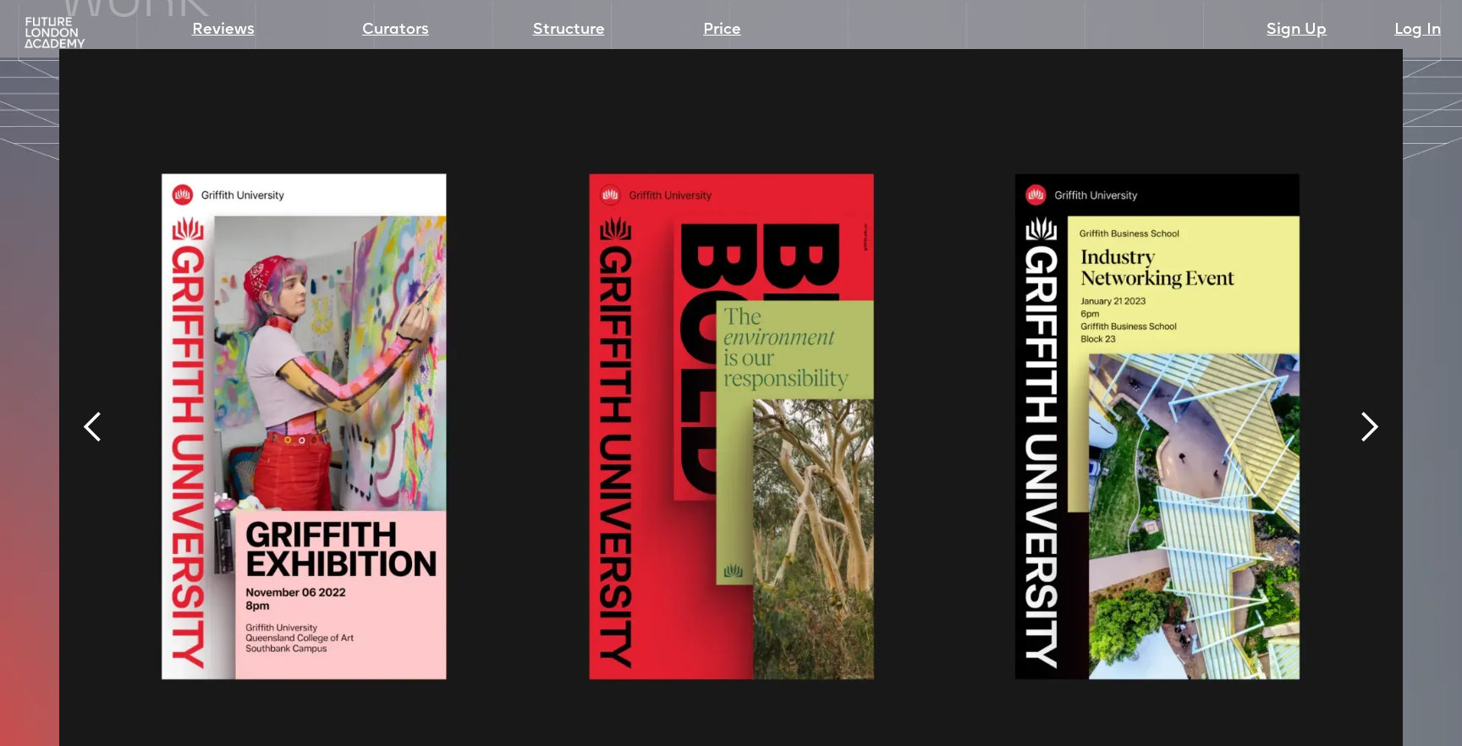
click at [1365, 410] on div "next slide" at bounding box center [1369, 427] width 34 height 34
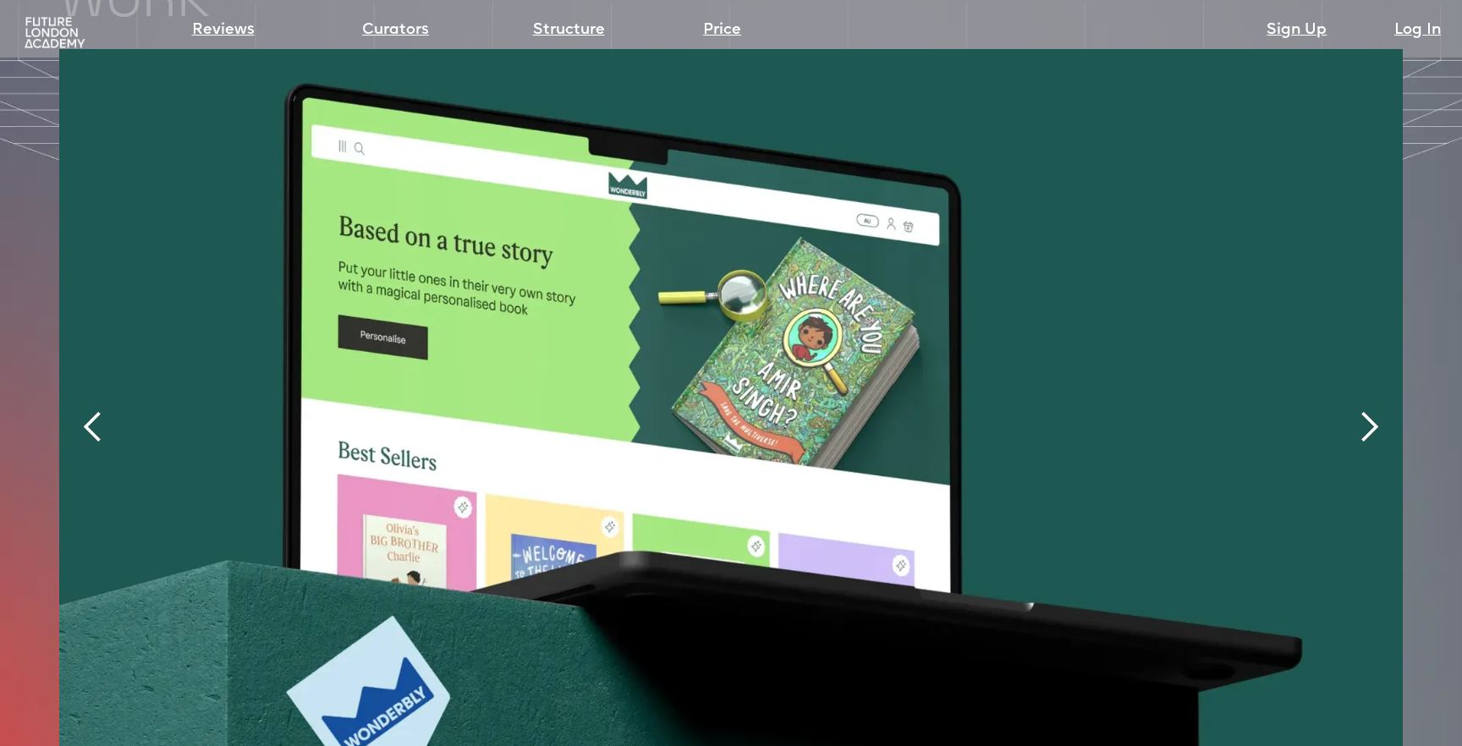
click at [1365, 410] on div "next slide" at bounding box center [1369, 427] width 34 height 34
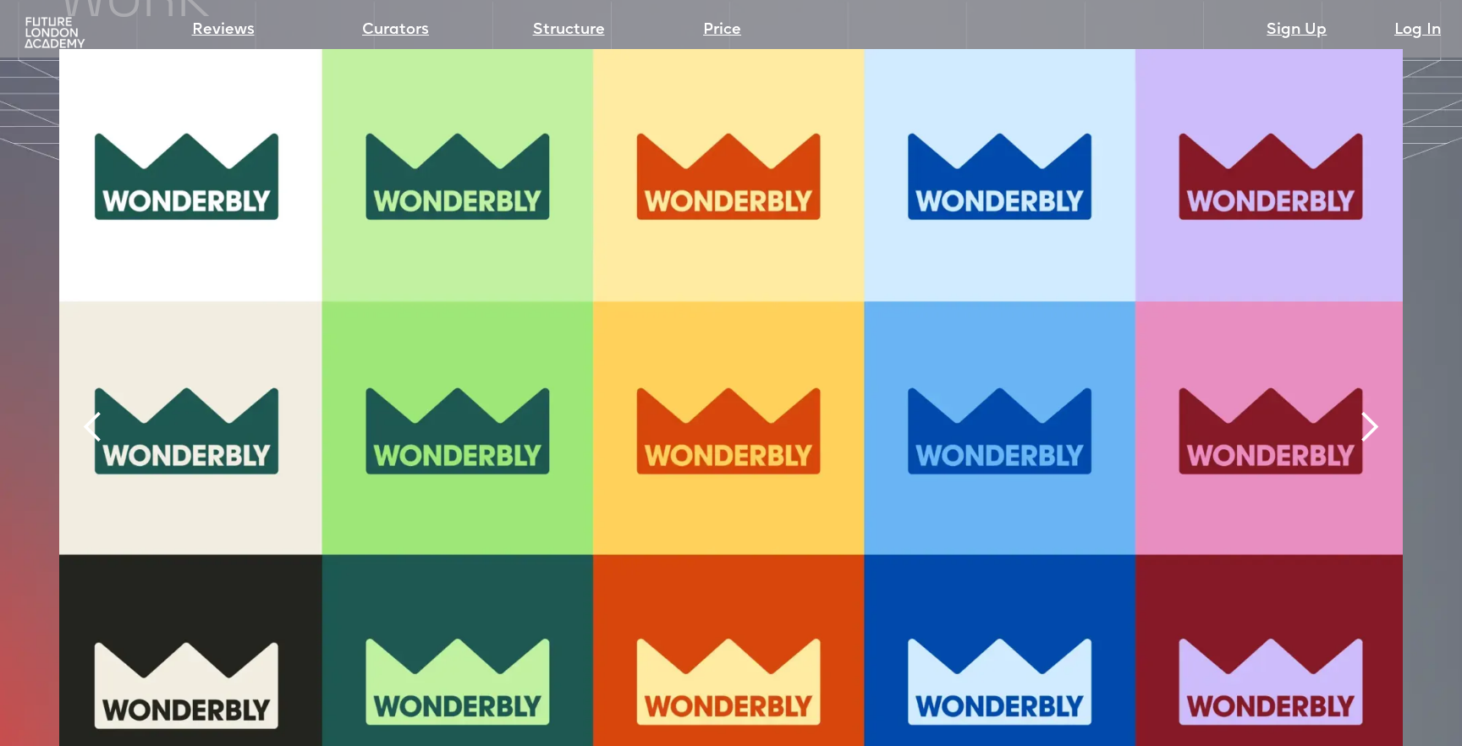
click at [1365, 410] on div "next slide" at bounding box center [1369, 427] width 34 height 34
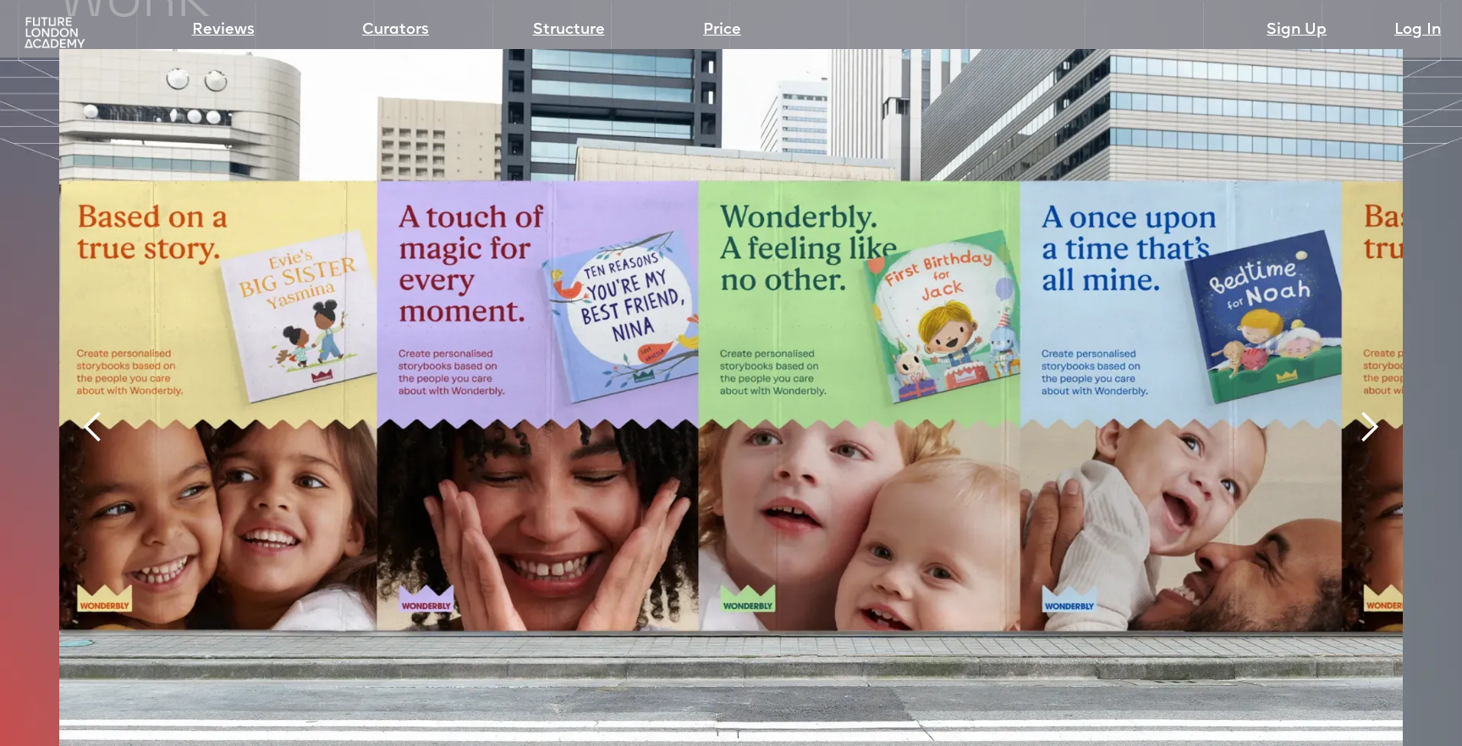
click at [1365, 410] on div "next slide" at bounding box center [1369, 427] width 34 height 34
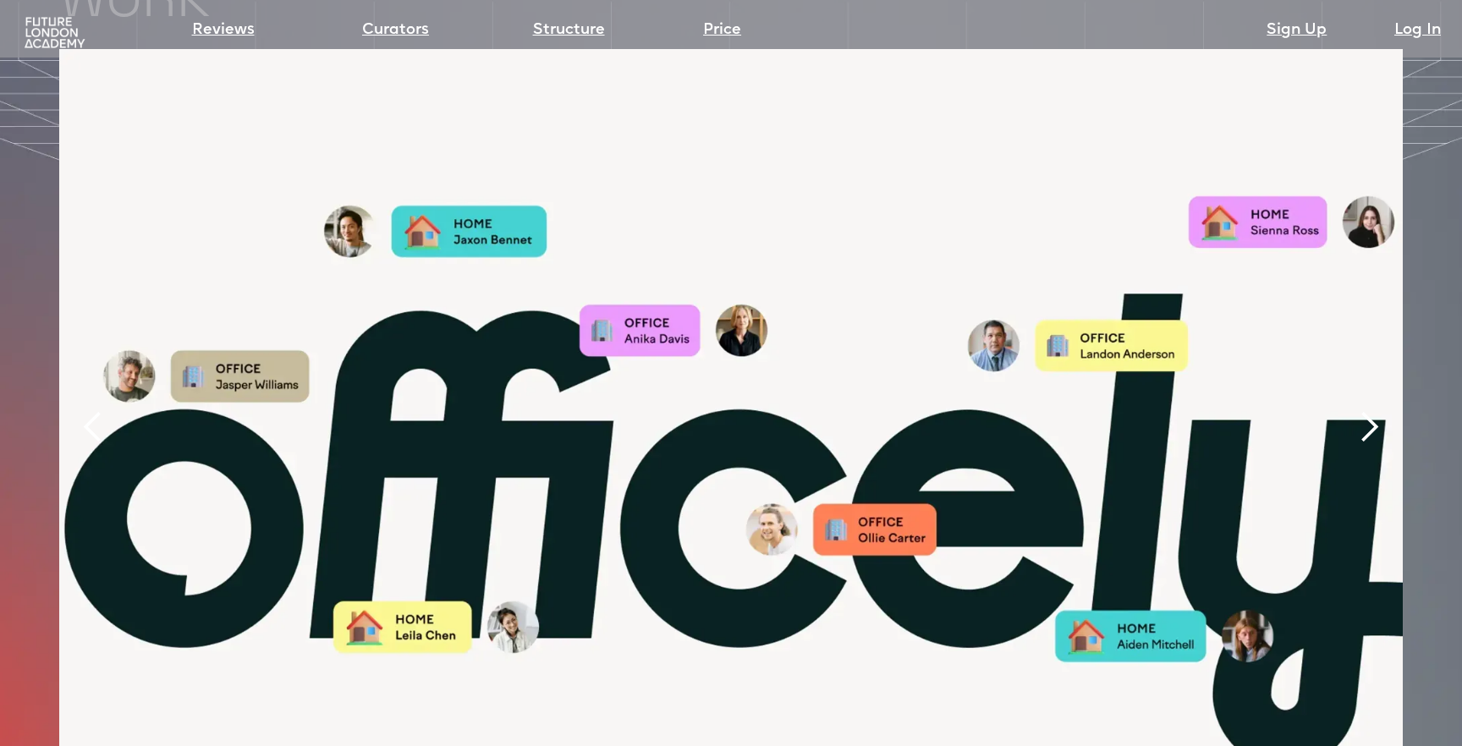
click at [1365, 410] on div "next slide" at bounding box center [1369, 427] width 34 height 34
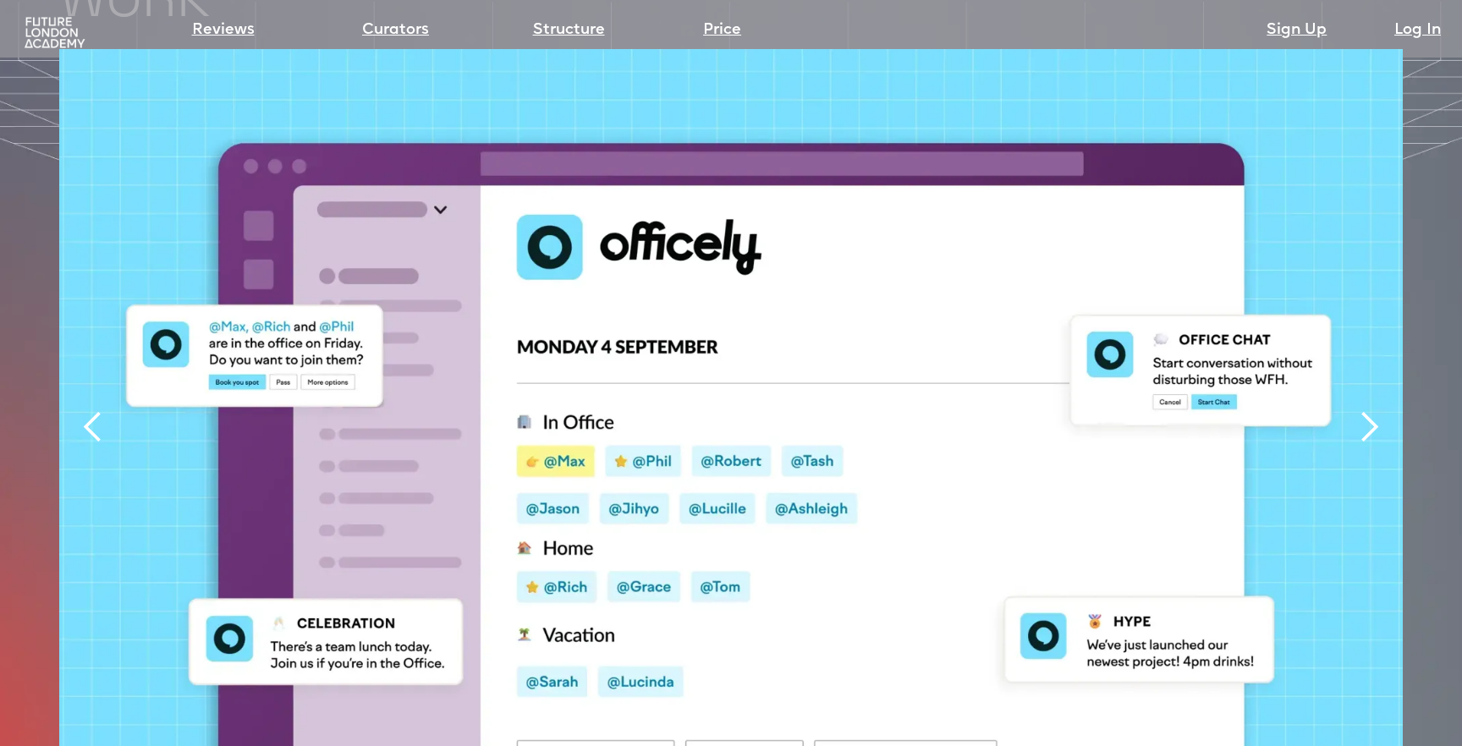
click at [1365, 410] on div "next slide" at bounding box center [1369, 427] width 34 height 34
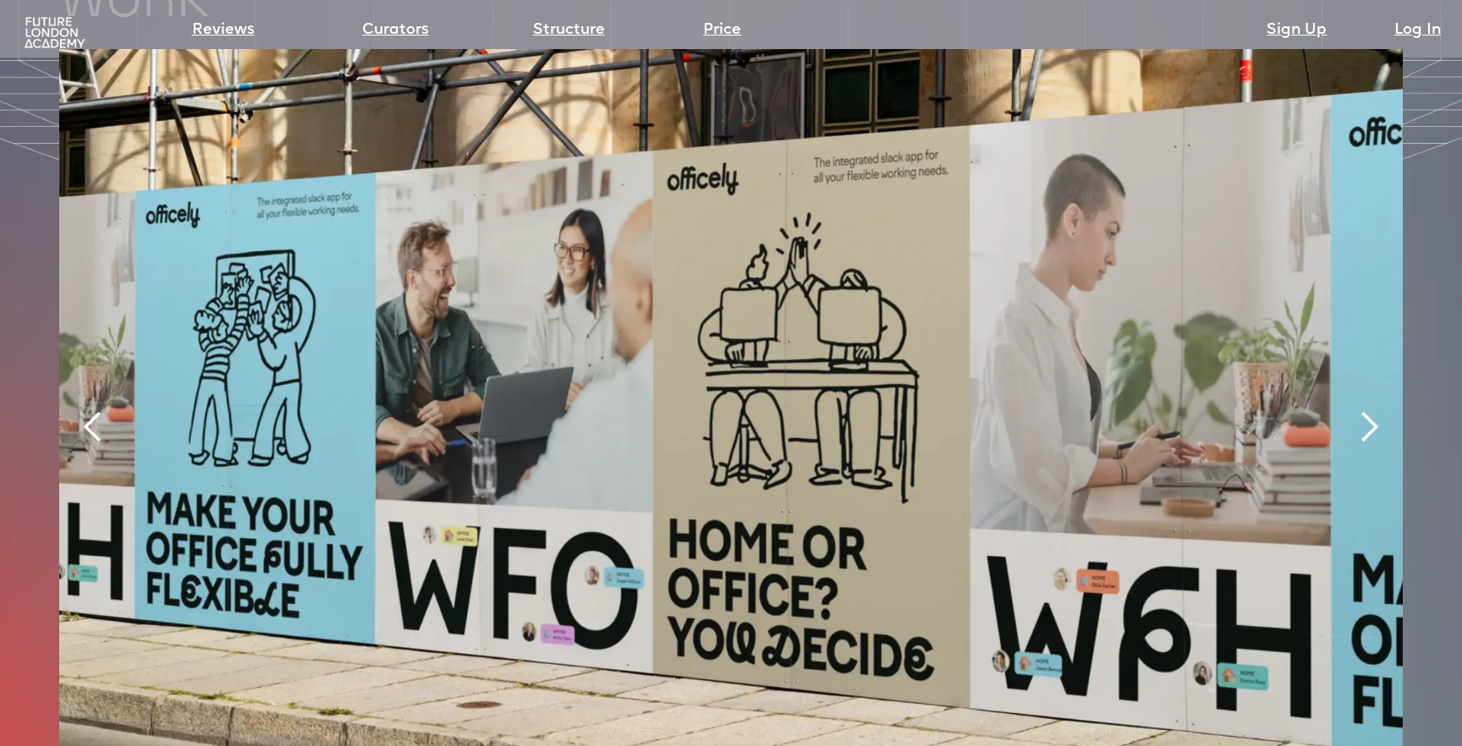
click at [1365, 410] on div "next slide" at bounding box center [1369, 427] width 34 height 34
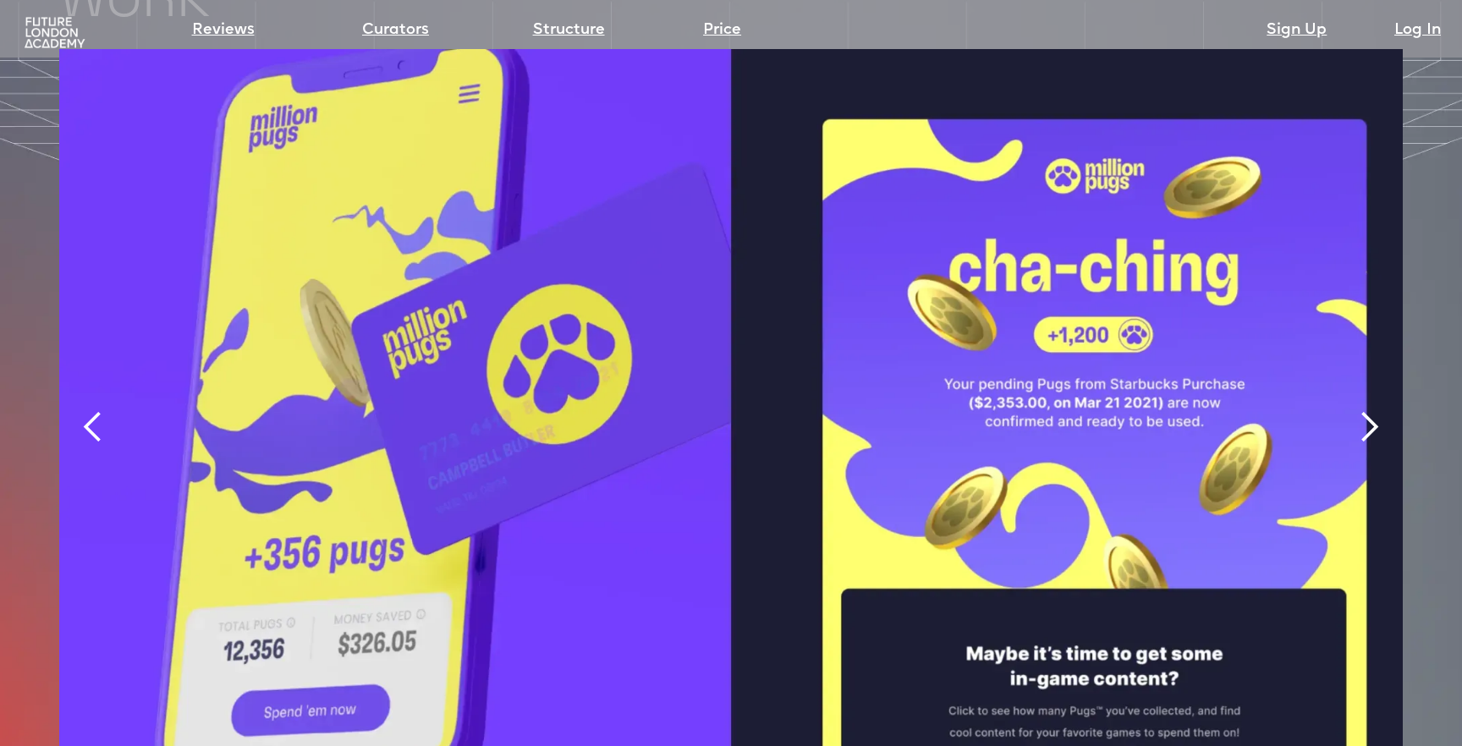
click at [1365, 410] on div "next slide" at bounding box center [1369, 427] width 34 height 34
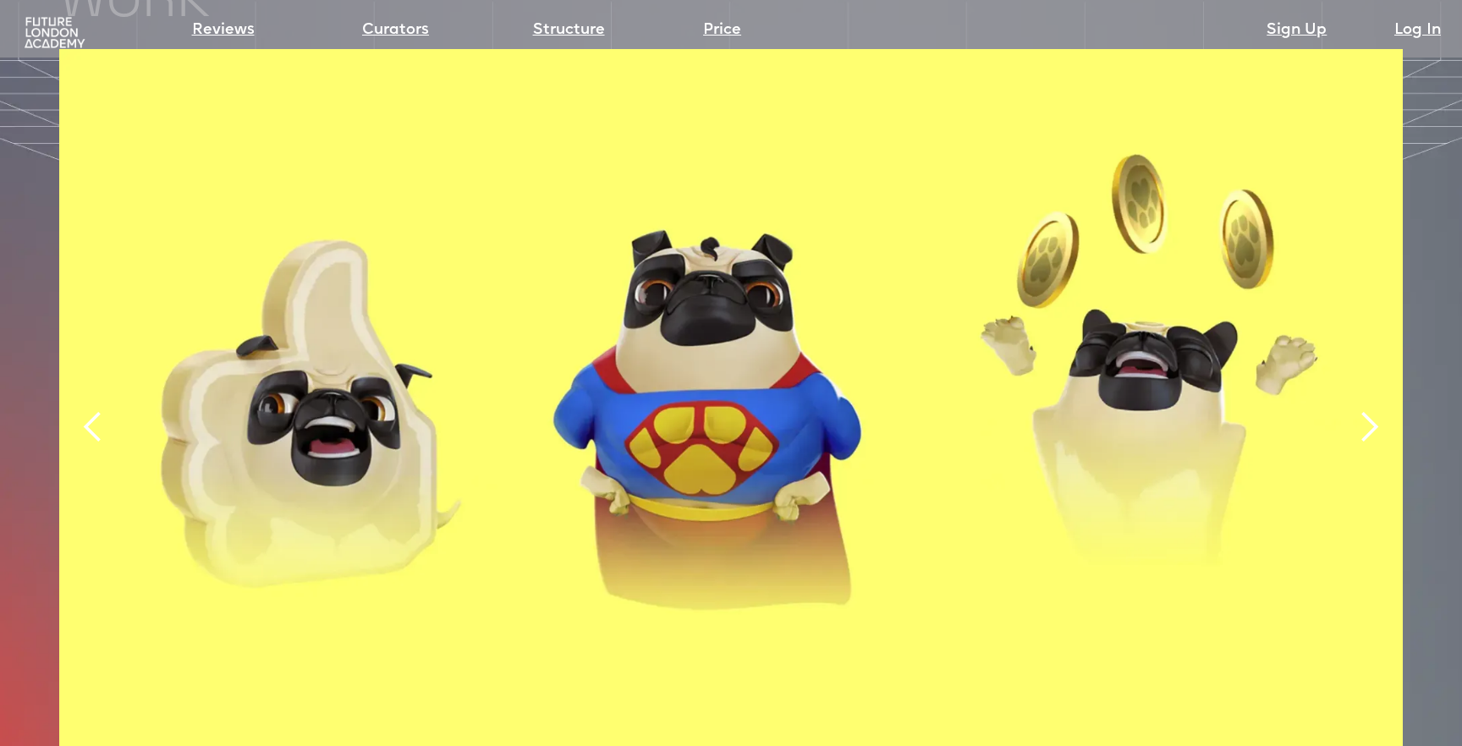
click at [1376, 410] on div "next slide" at bounding box center [1369, 427] width 34 height 34
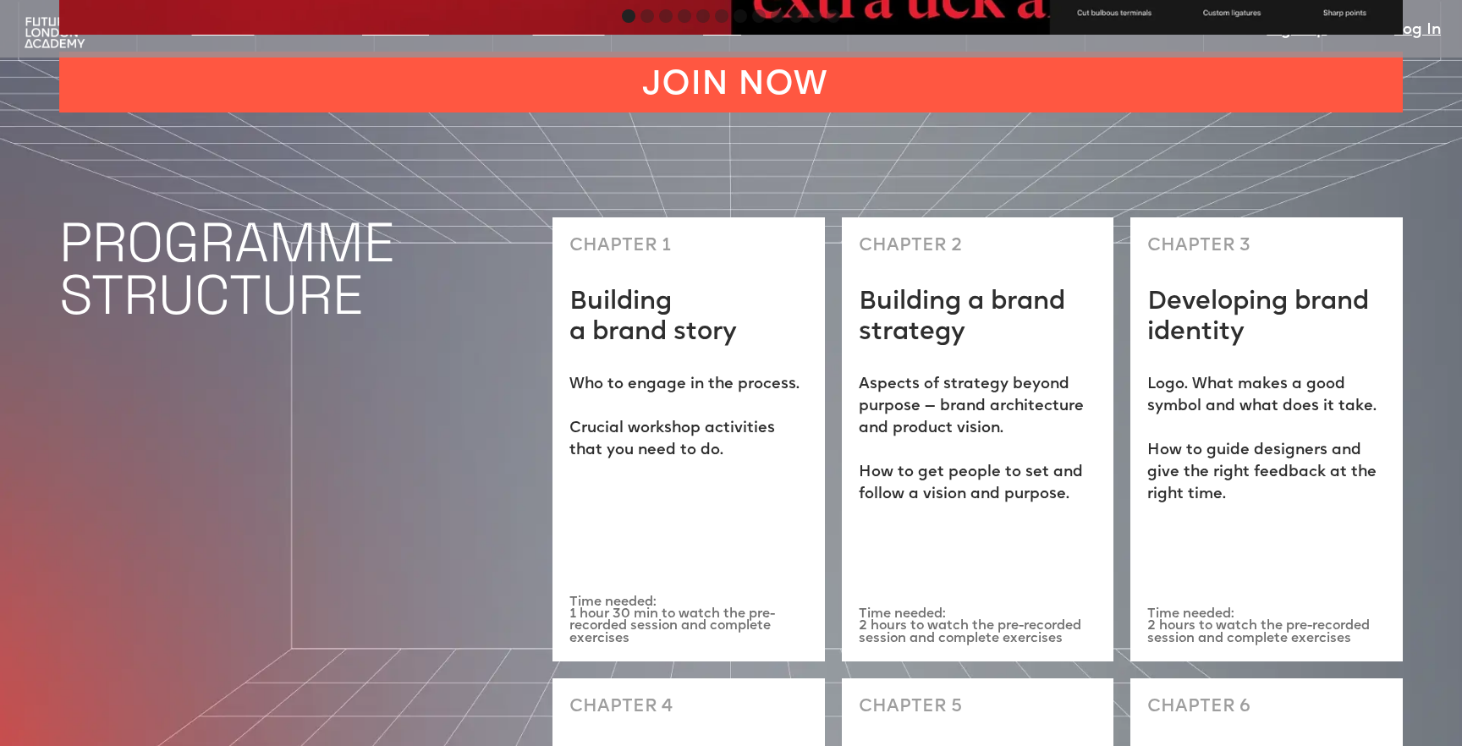
scroll to position [4593, 0]
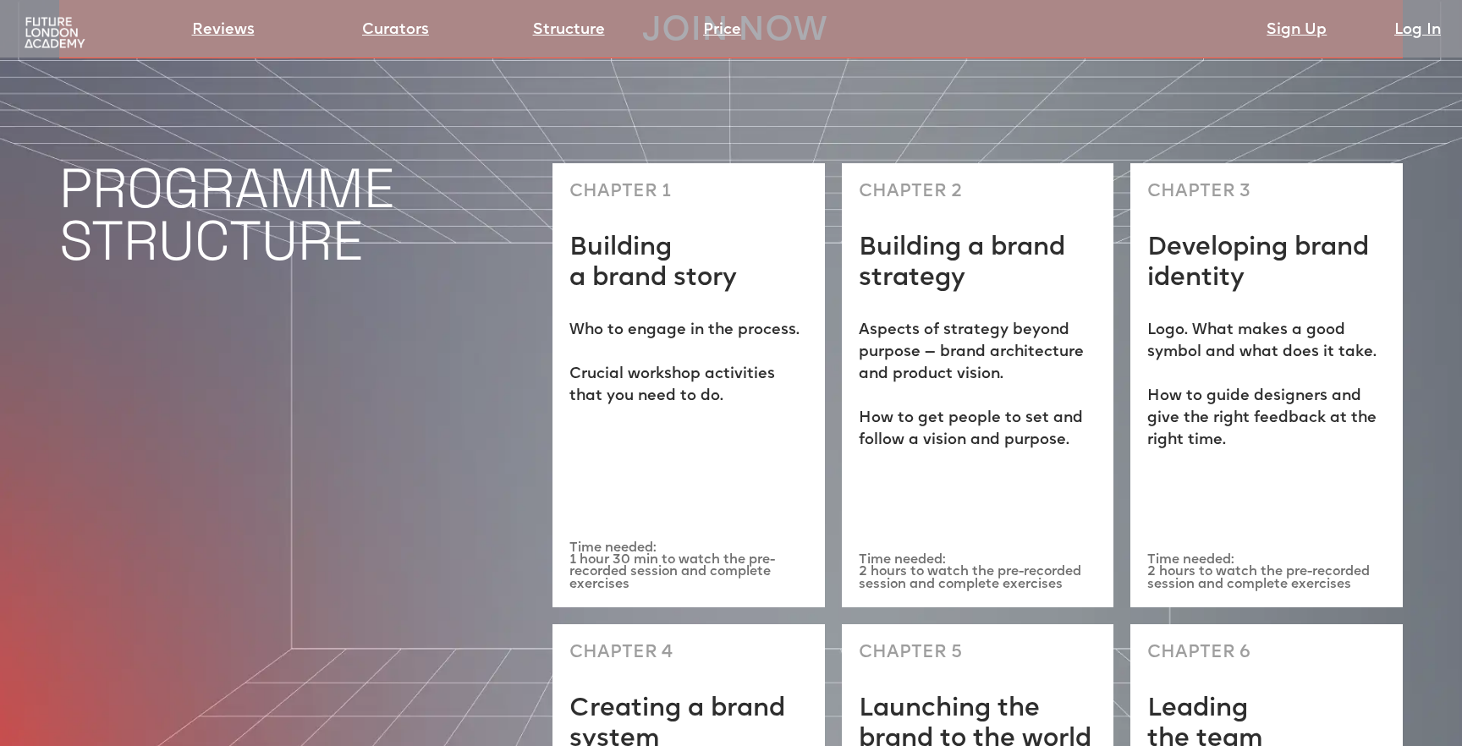
click at [735, 320] on p "Who to engage in the process. ‍ Crucial workshop activities that you need to do." at bounding box center [688, 364] width 239 height 88
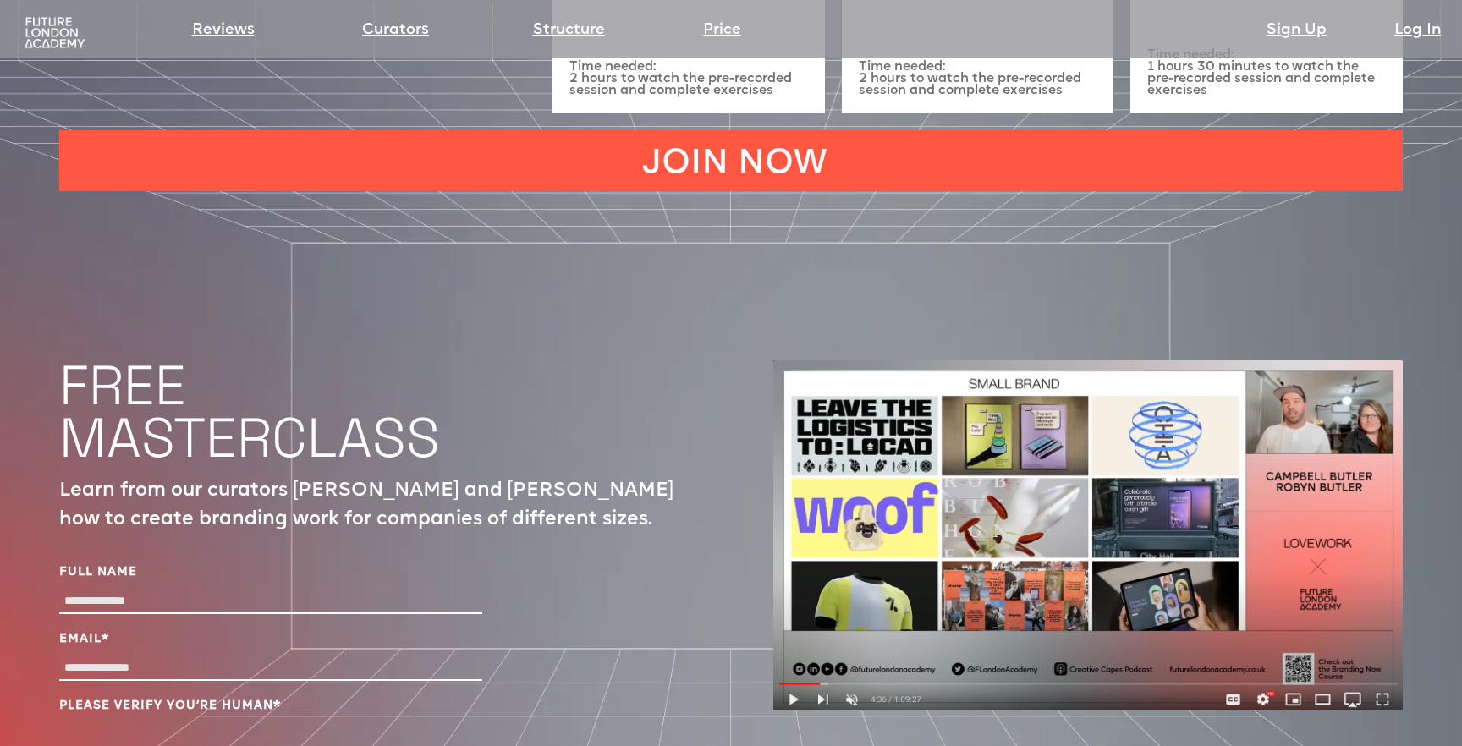
scroll to position [5710, 0]
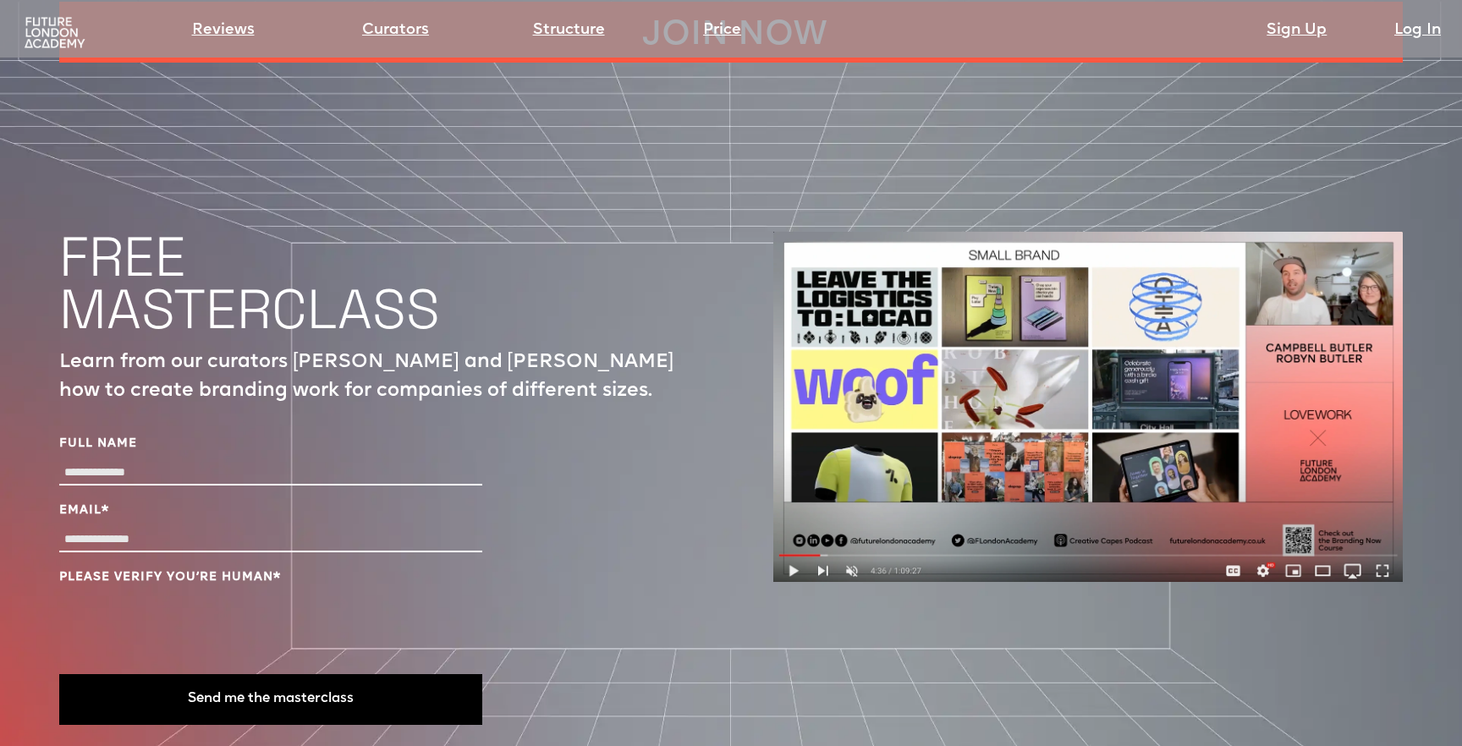
click at [234, 461] on input "Full Name" at bounding box center [270, 473] width 423 height 25
type input "**********"
click at [316, 674] on button "Send me the masterclass" at bounding box center [270, 699] width 423 height 51
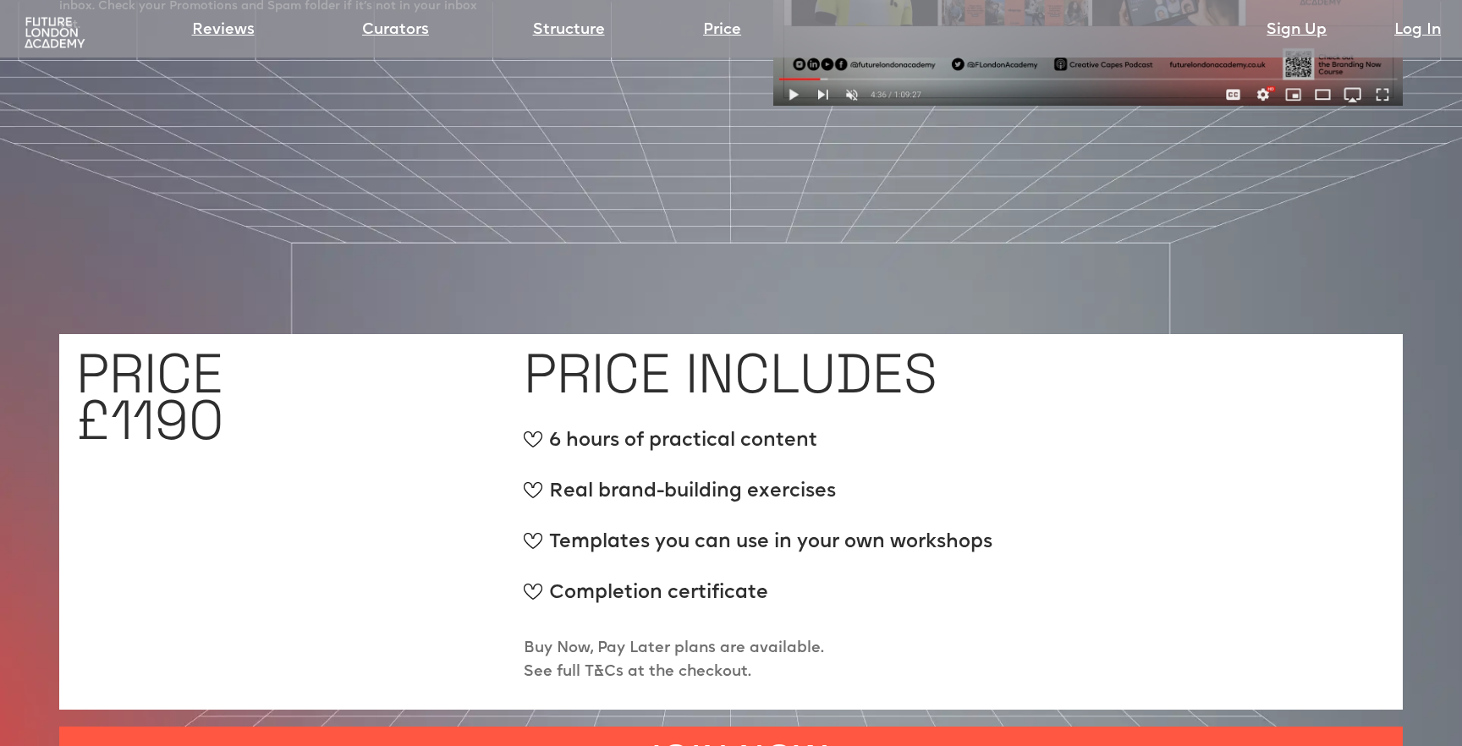
scroll to position [6335, 0]
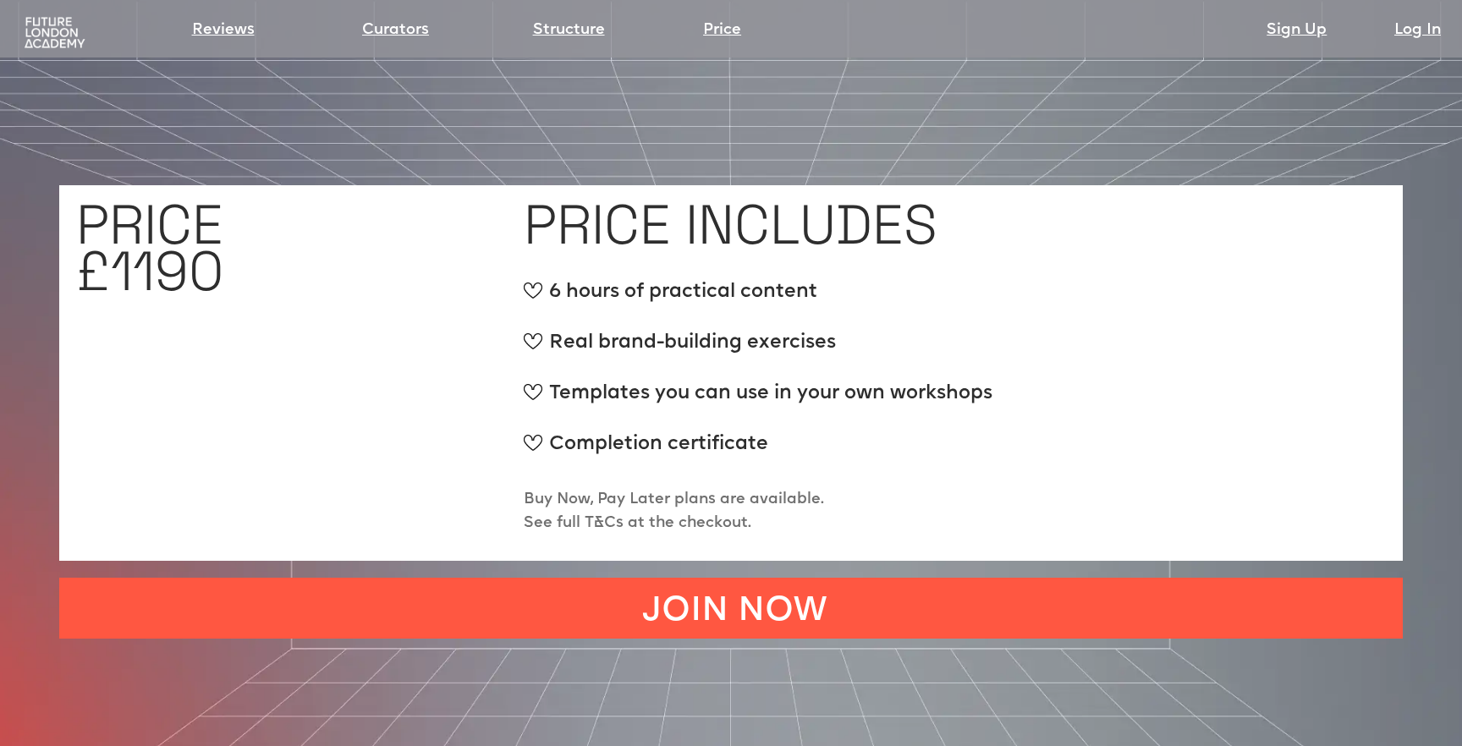
click at [701, 431] on div "Completion certificate" at bounding box center [758, 452] width 469 height 42
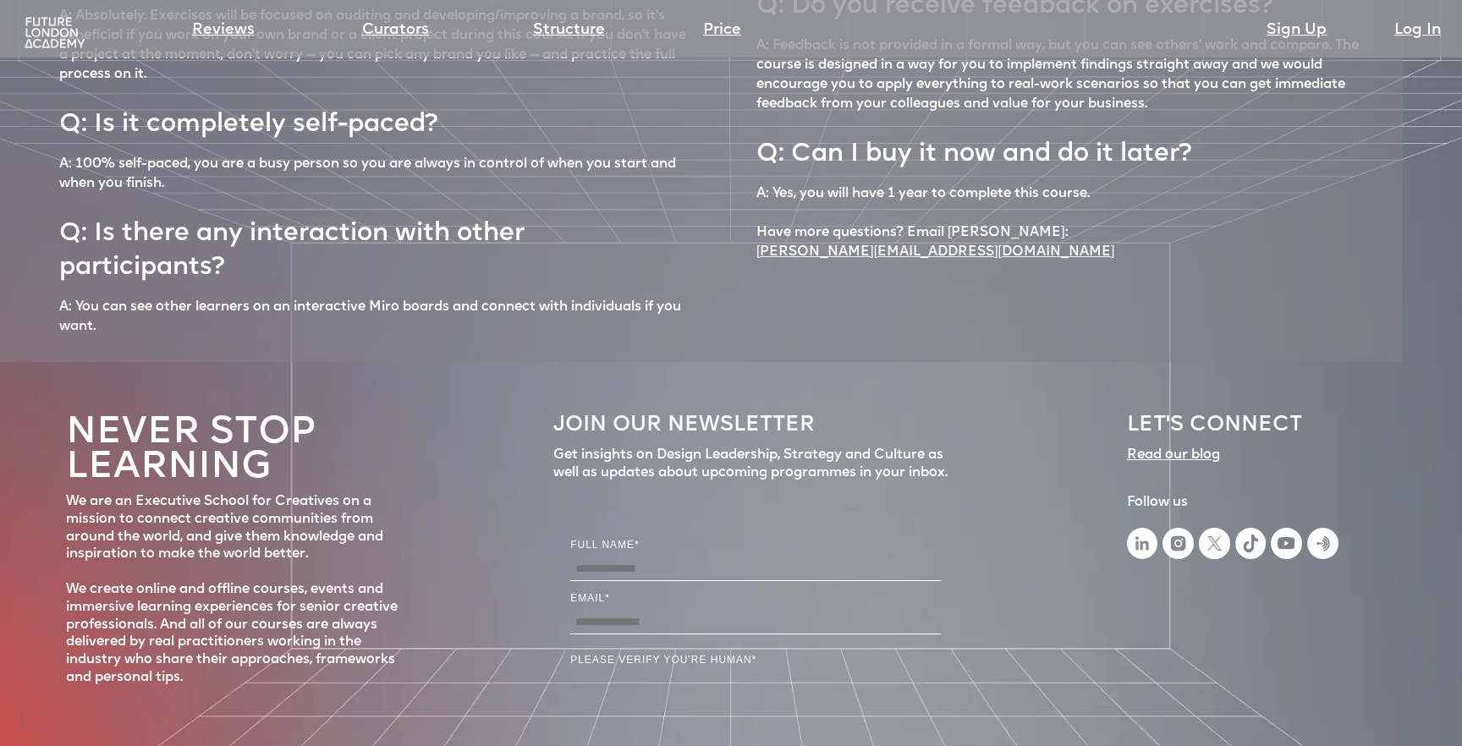
scroll to position [7505, 0]
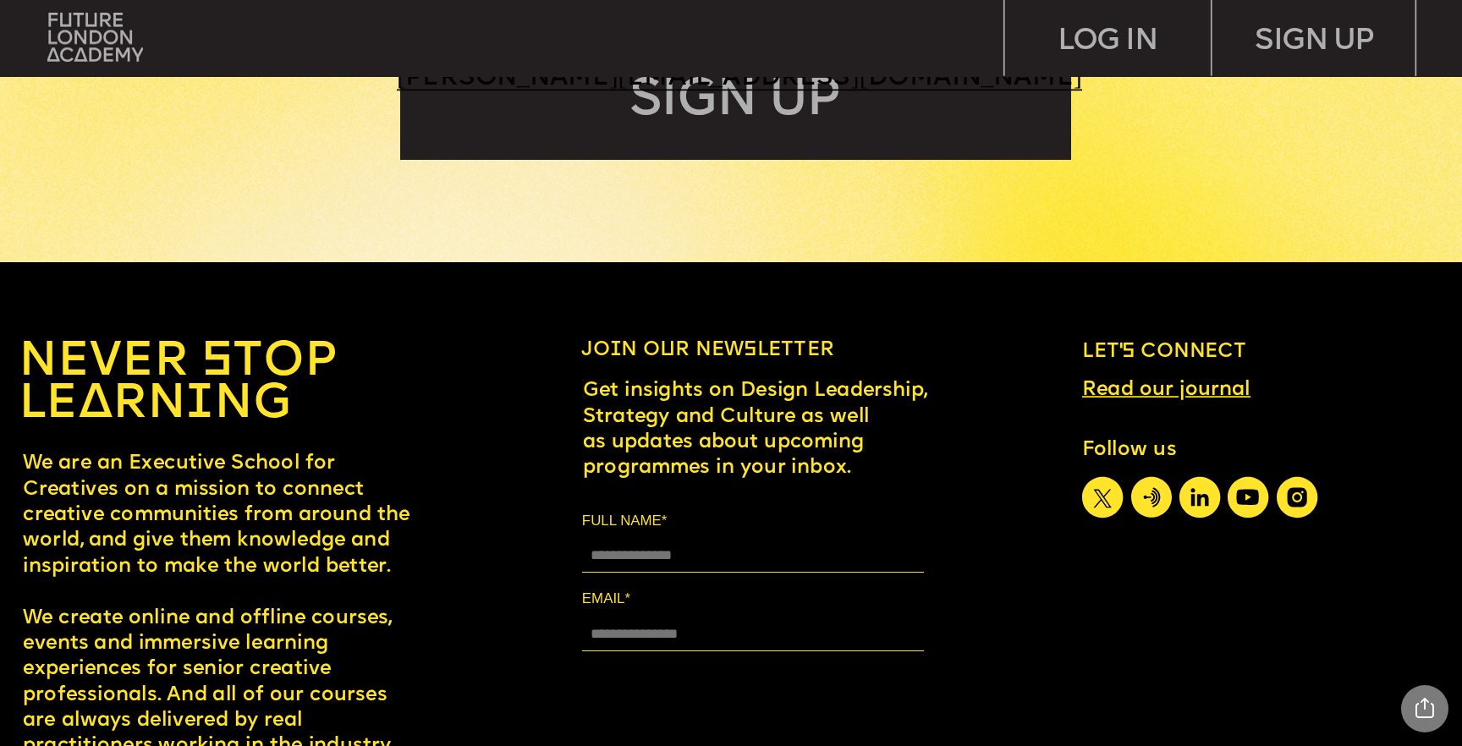
scroll to position [9209, 0]
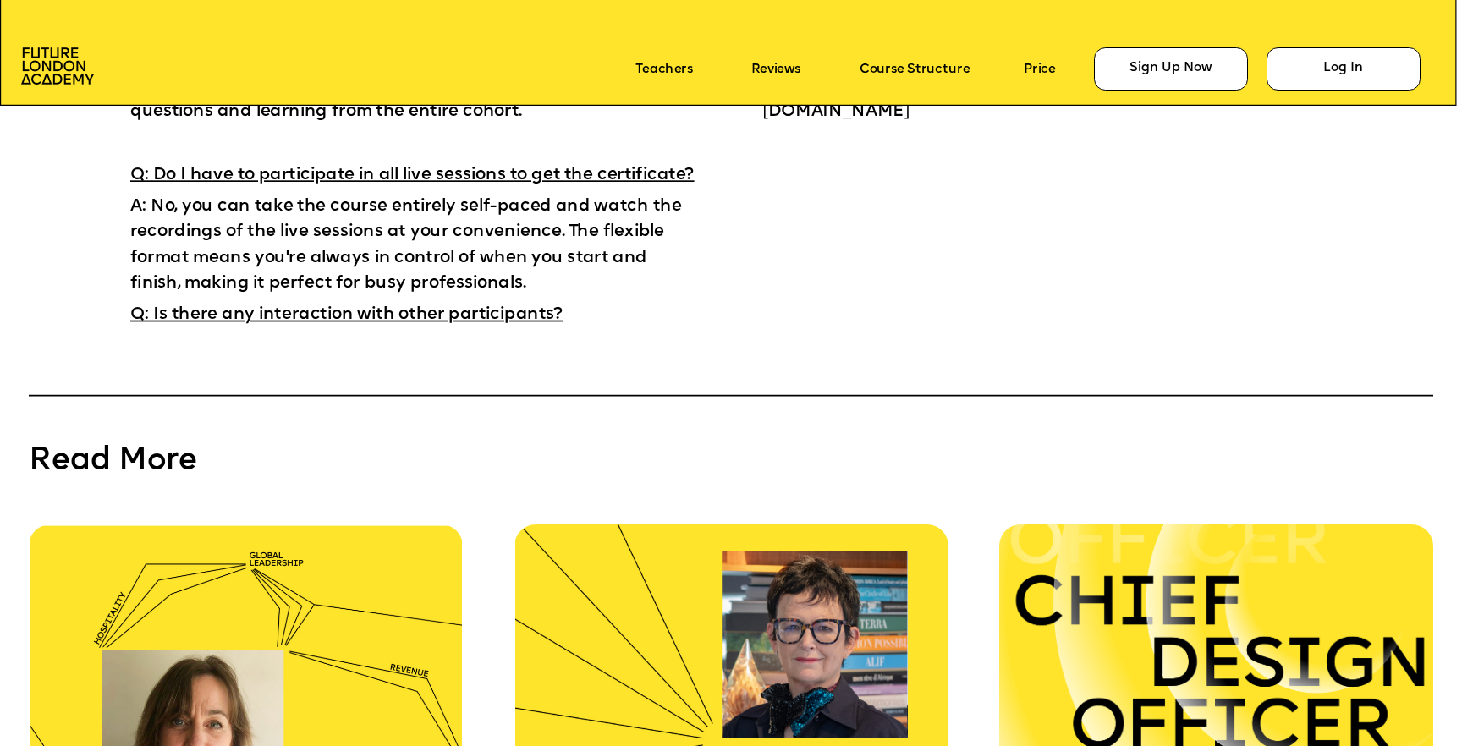
scroll to position [13244, 0]
